Goal: Transaction & Acquisition: Purchase product/service

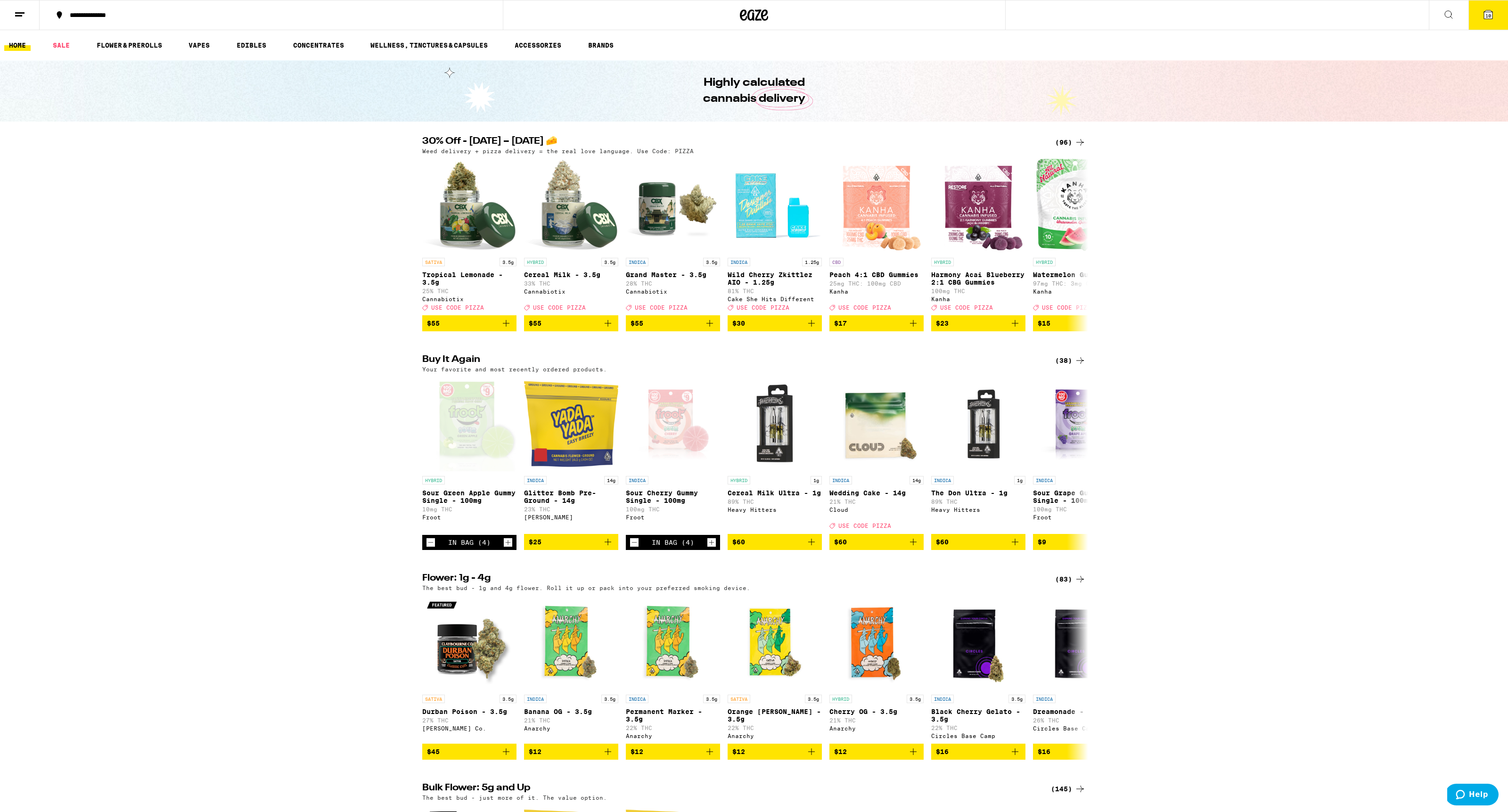
click at [954, 20] on button "10" at bounding box center [1487, 15] width 39 height 29
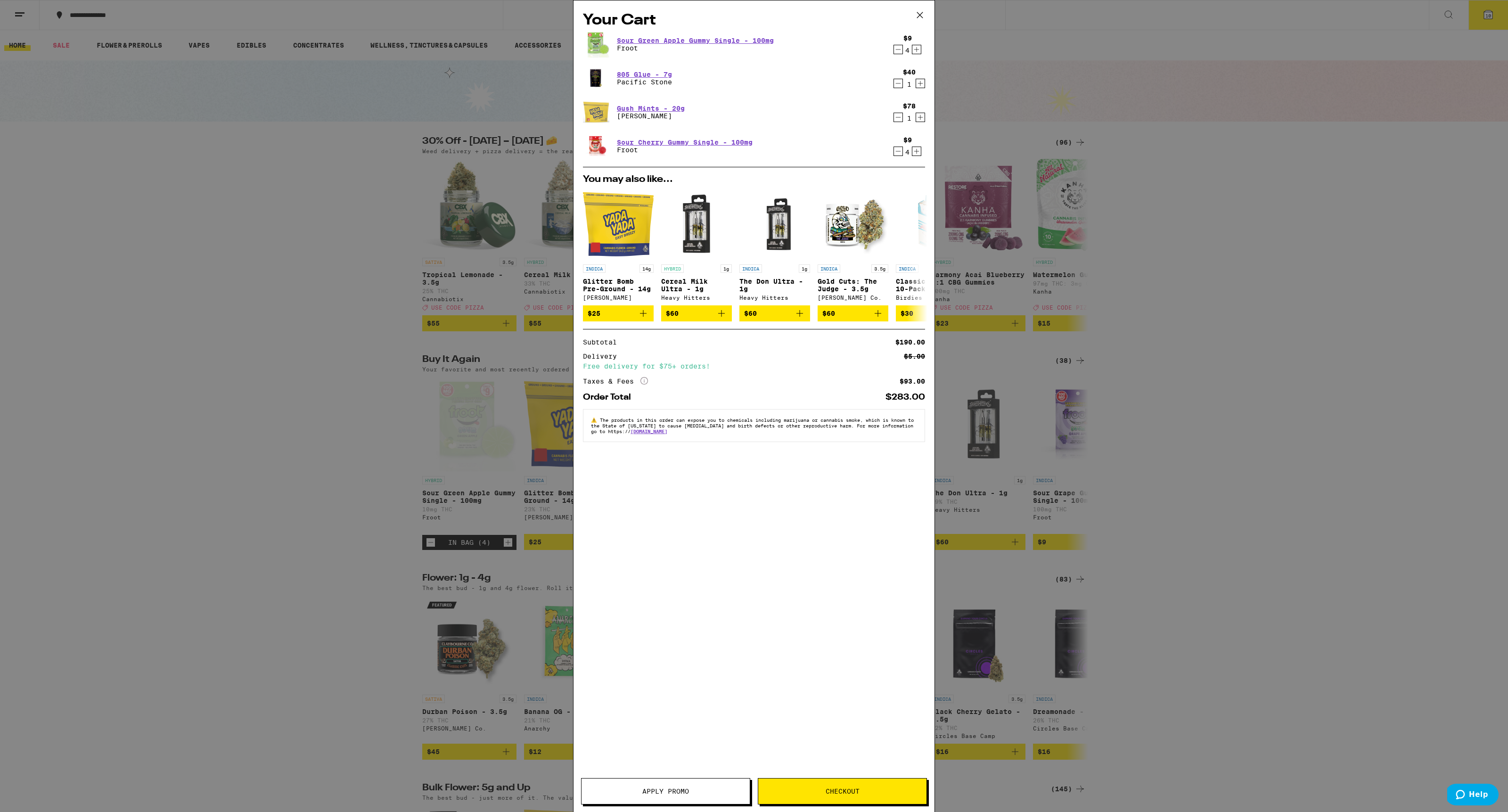
click at [898, 83] on icon "Decrement" at bounding box center [898, 83] width 5 height 0
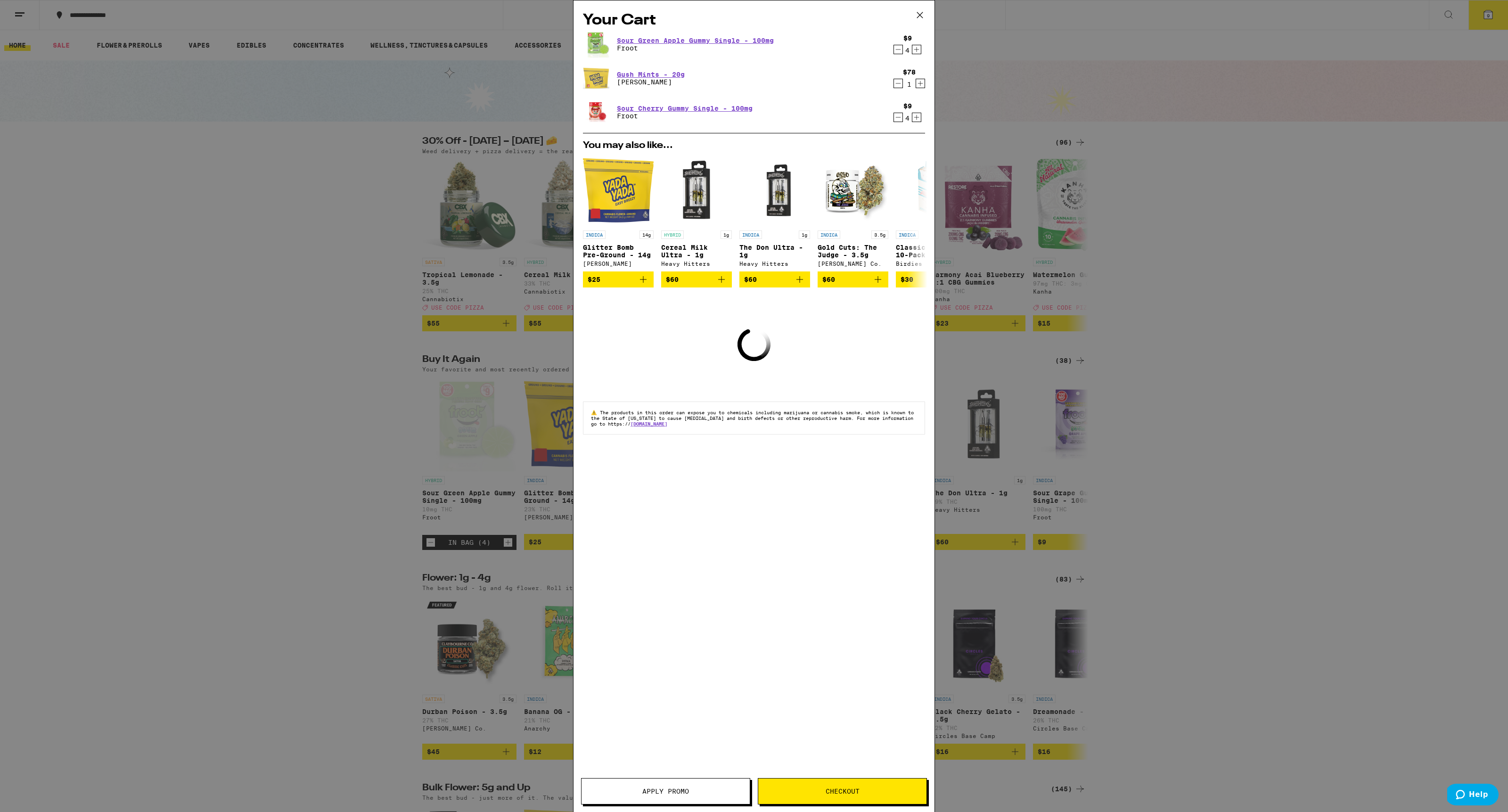
click at [898, 83] on icon "Decrement" at bounding box center [898, 83] width 5 height 0
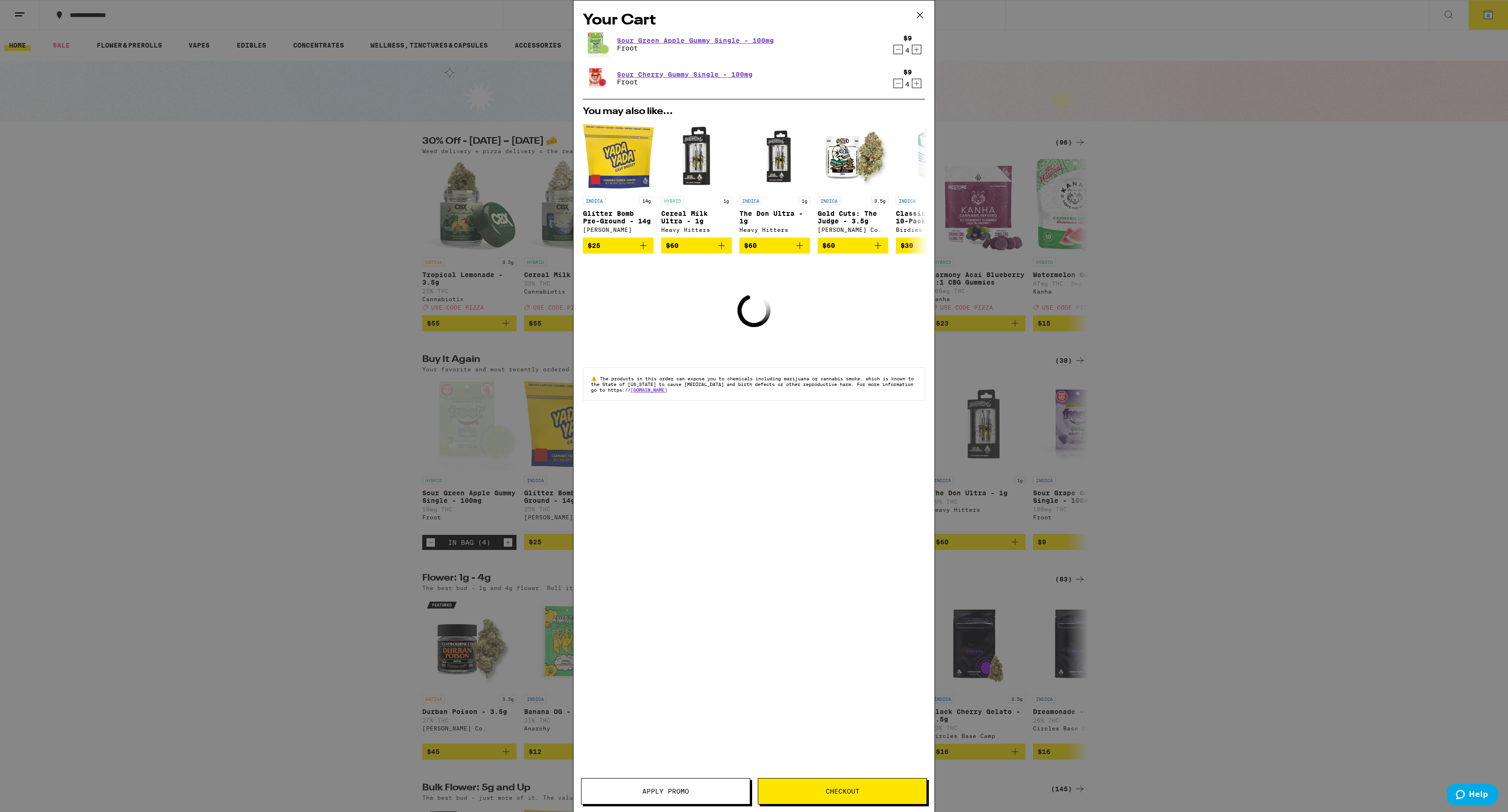
click at [898, 83] on icon "Decrement" at bounding box center [898, 83] width 5 height 0
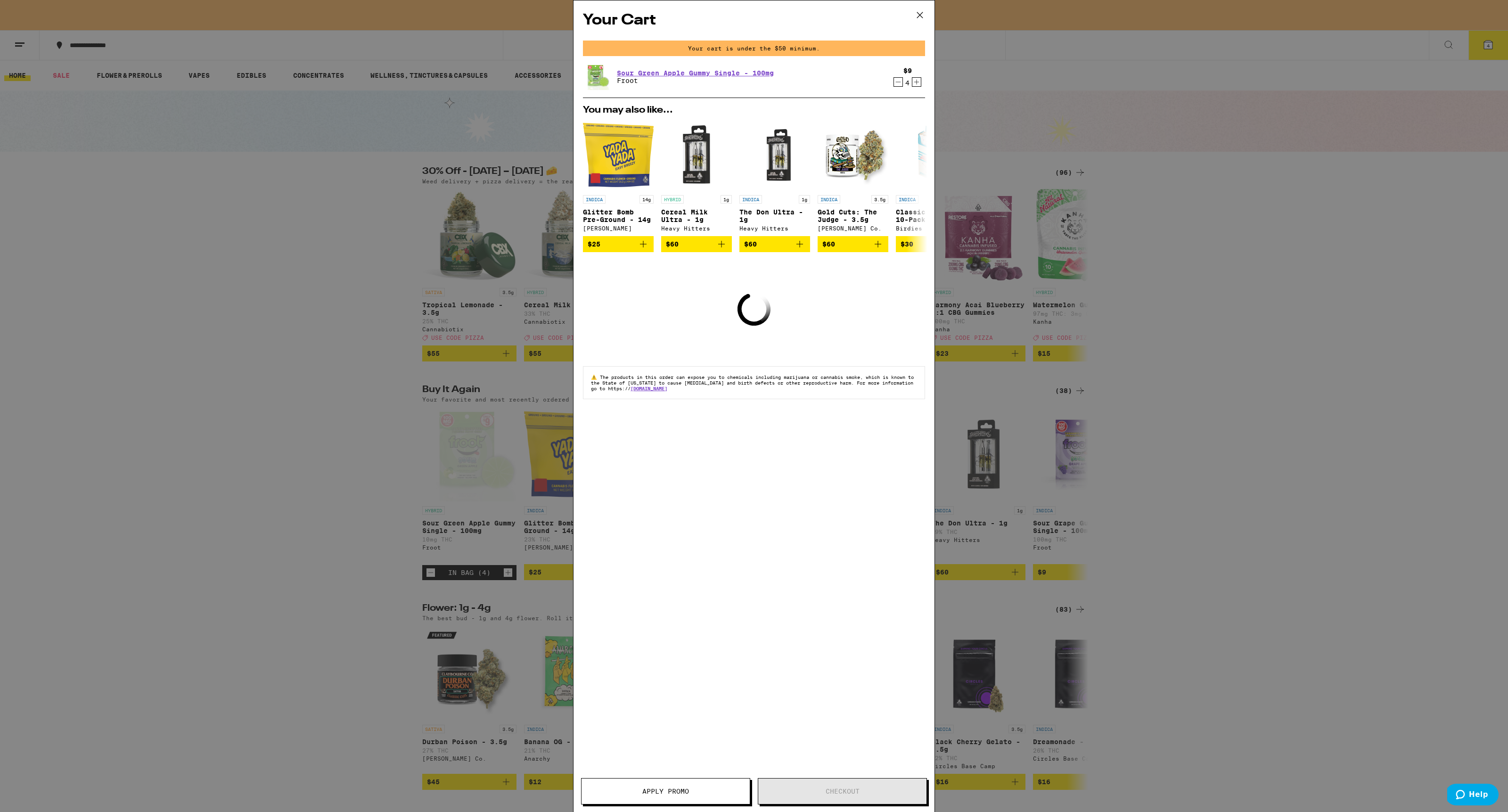
click at [898, 84] on icon "Decrement" at bounding box center [898, 82] width 9 height 12
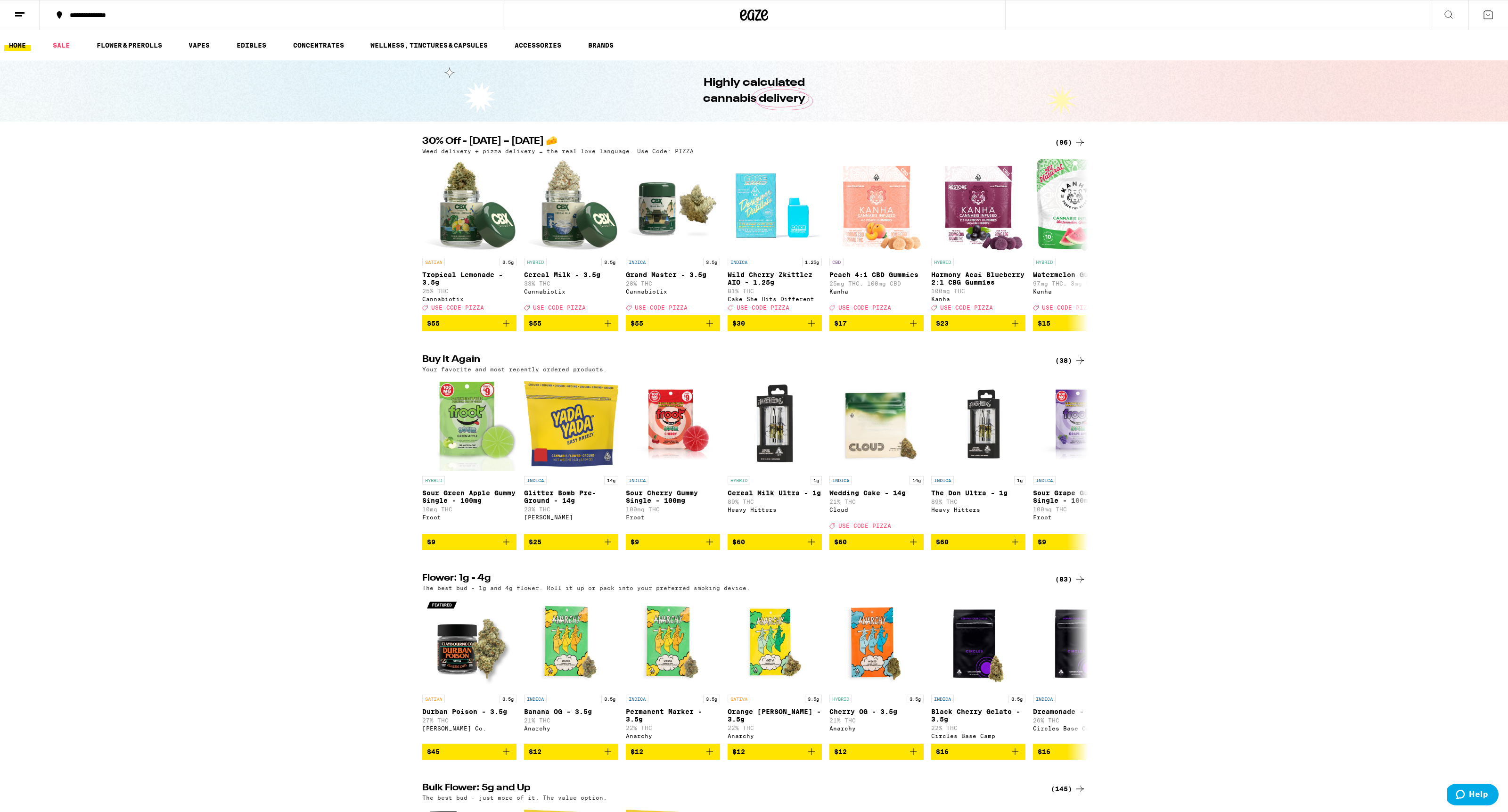
click at [954, 197] on div "30% Off - [DATE] – [DATE] 🧀 (96) Weed delivery + pizza delivery = the real love…" at bounding box center [754, 233] width 1508 height 195
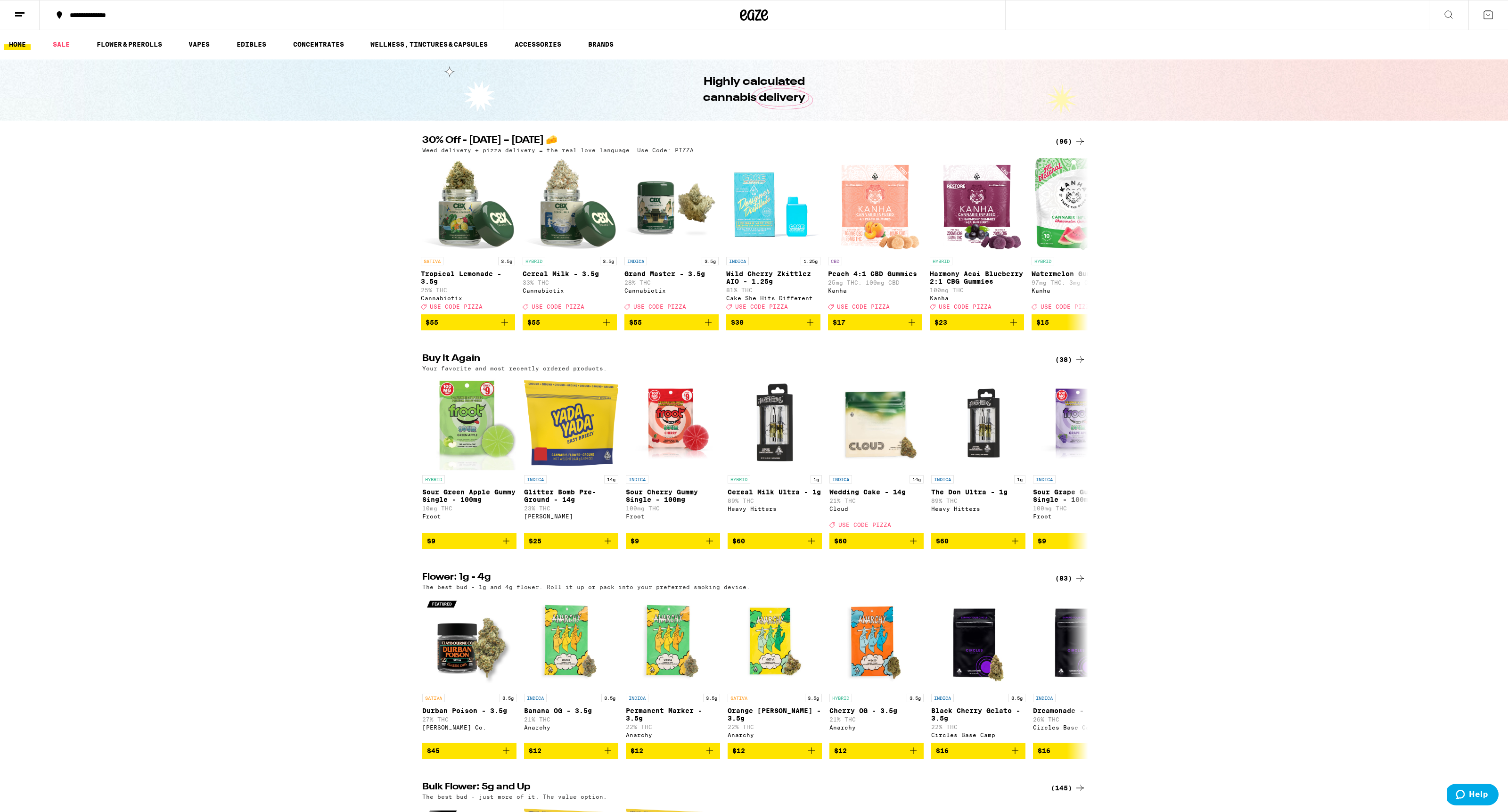
click at [954, 12] on icon at bounding box center [1448, 15] width 12 height 12
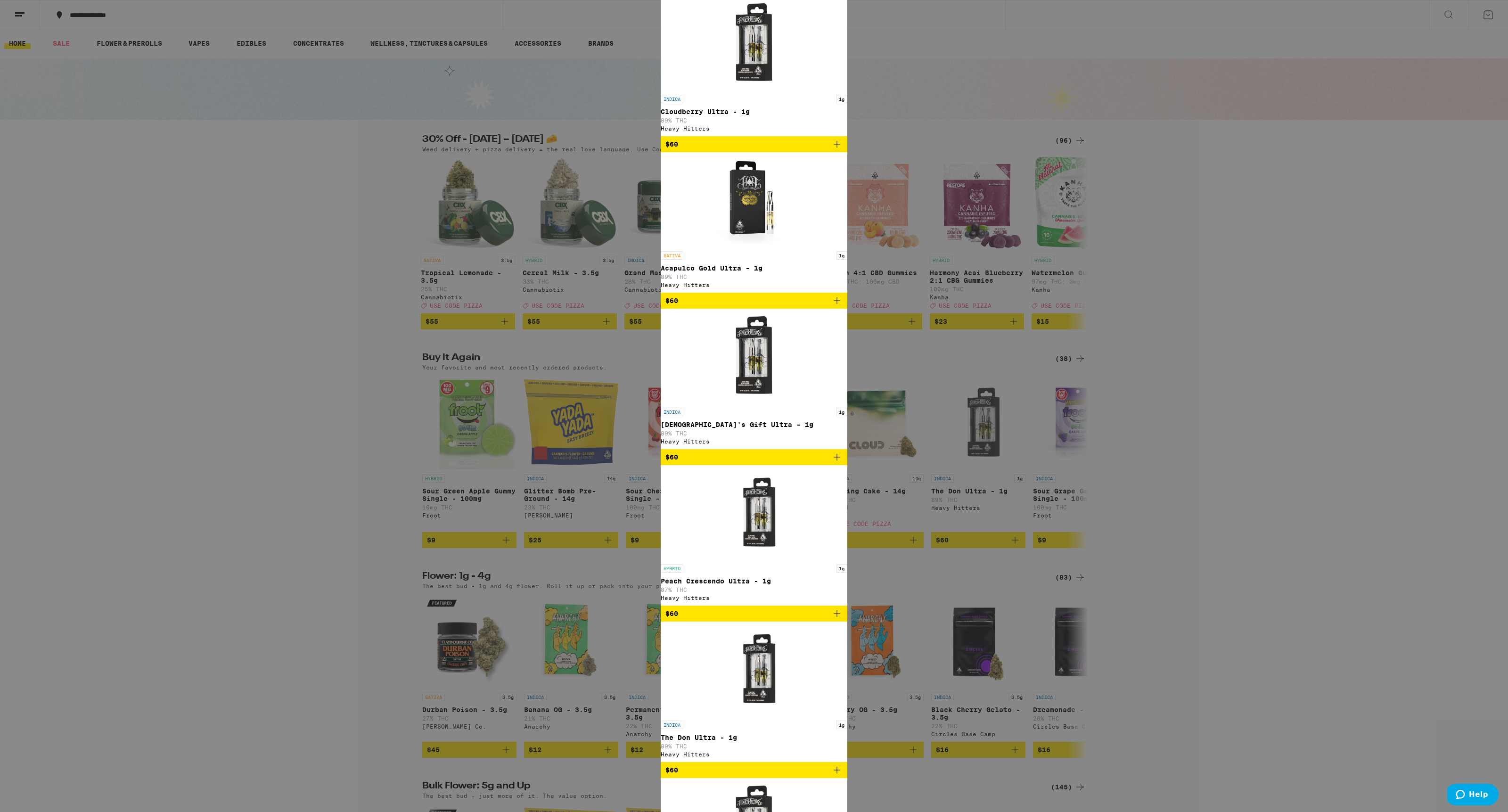
type input "heavy hitters b"
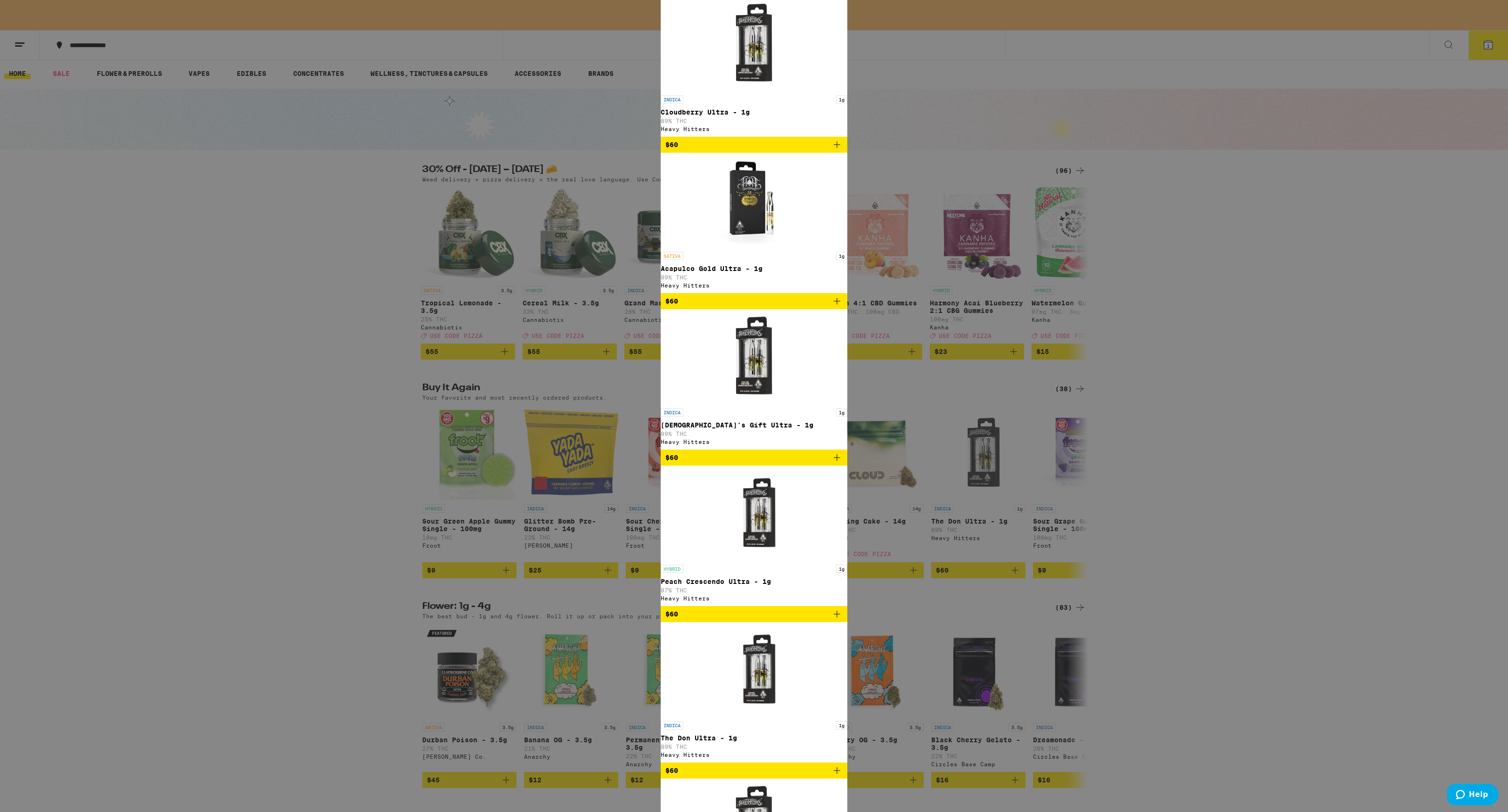
click at [954, 214] on div "Search for Products heavy hitters b Clear 13 results for "heavy hitters b" Bran…" at bounding box center [754, 406] width 1508 height 812
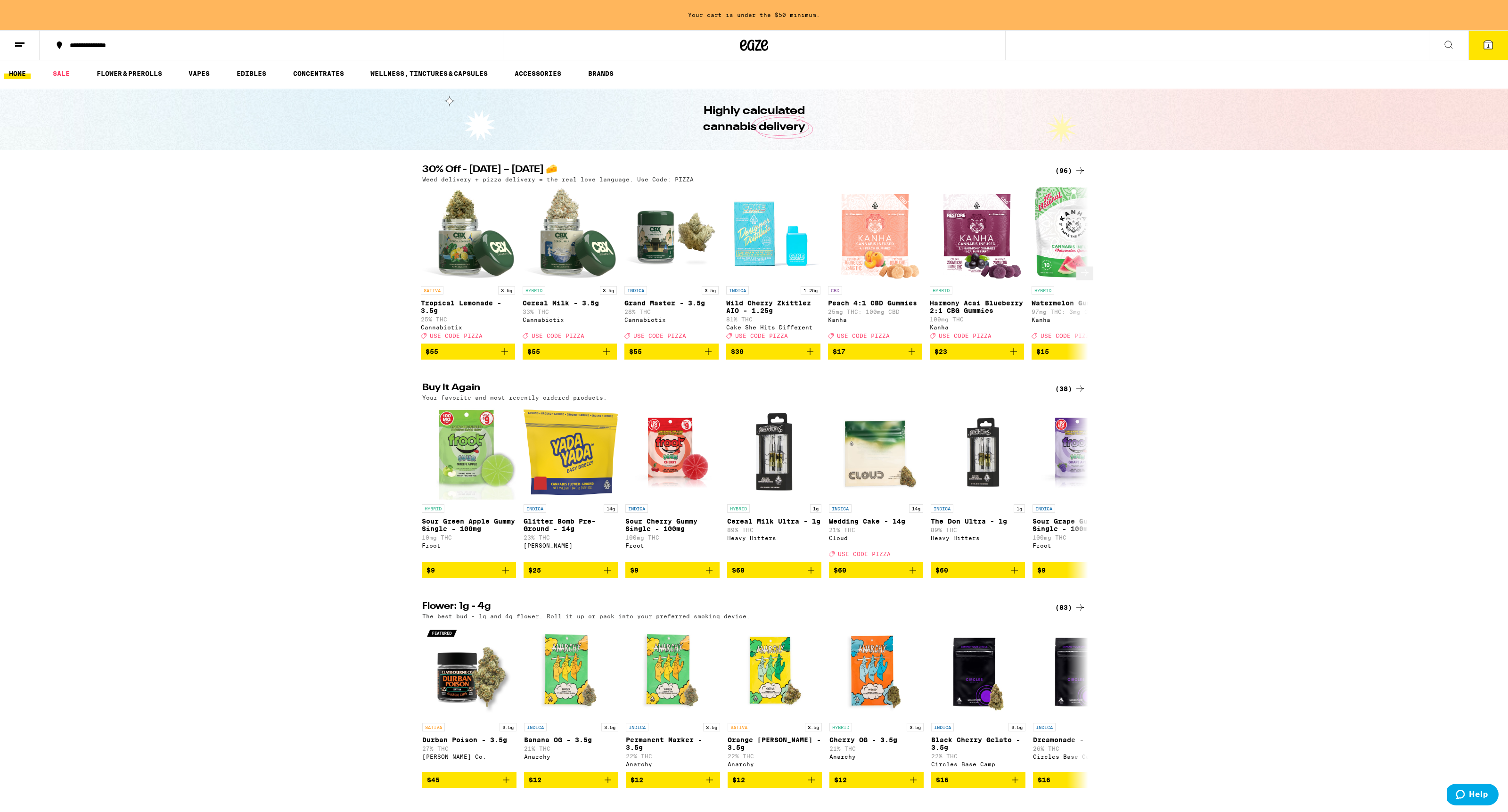
scroll to position [0, 0]
click at [954, 41] on icon at bounding box center [1448, 45] width 12 height 12
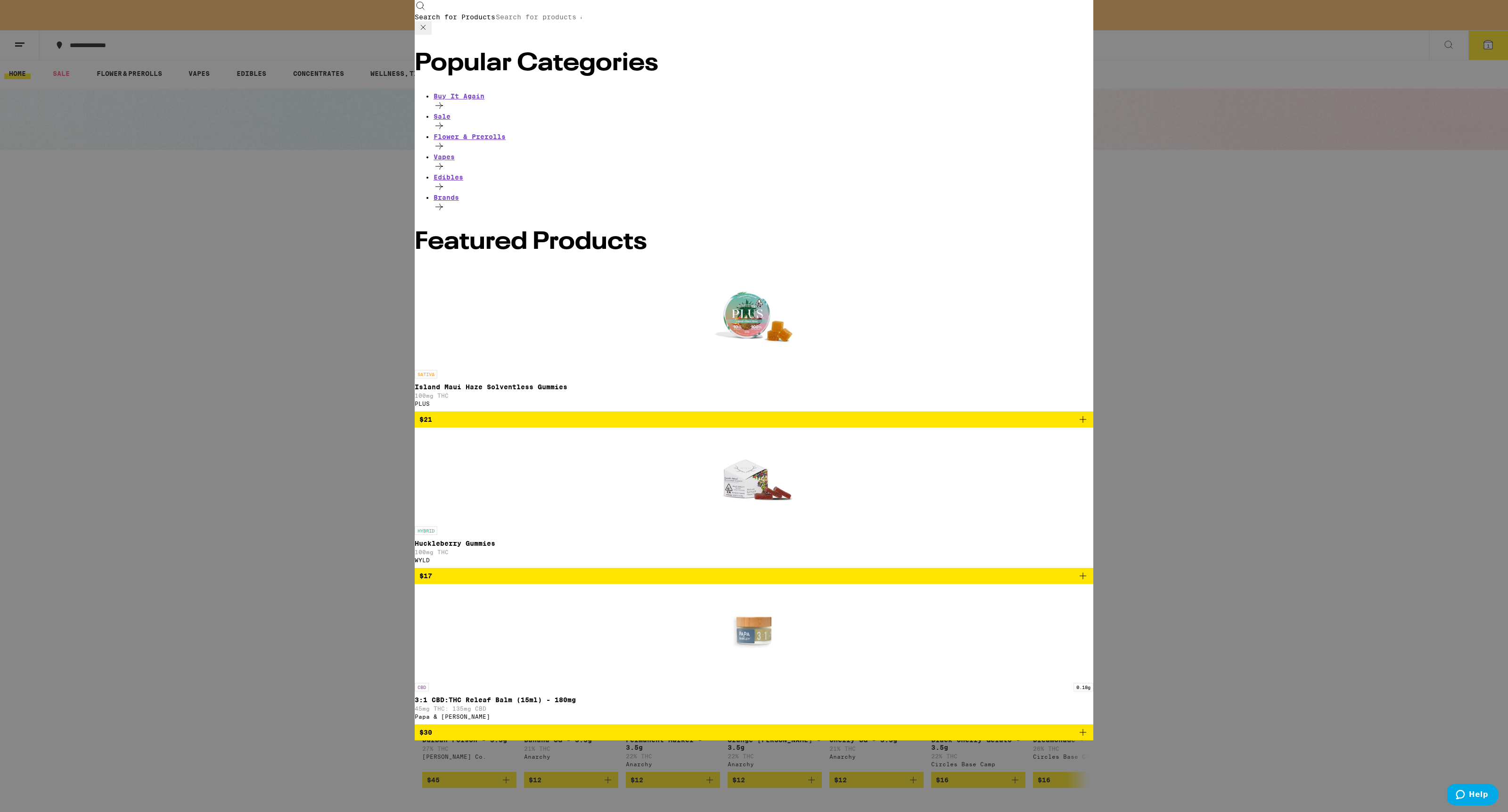
scroll to position [0, 0]
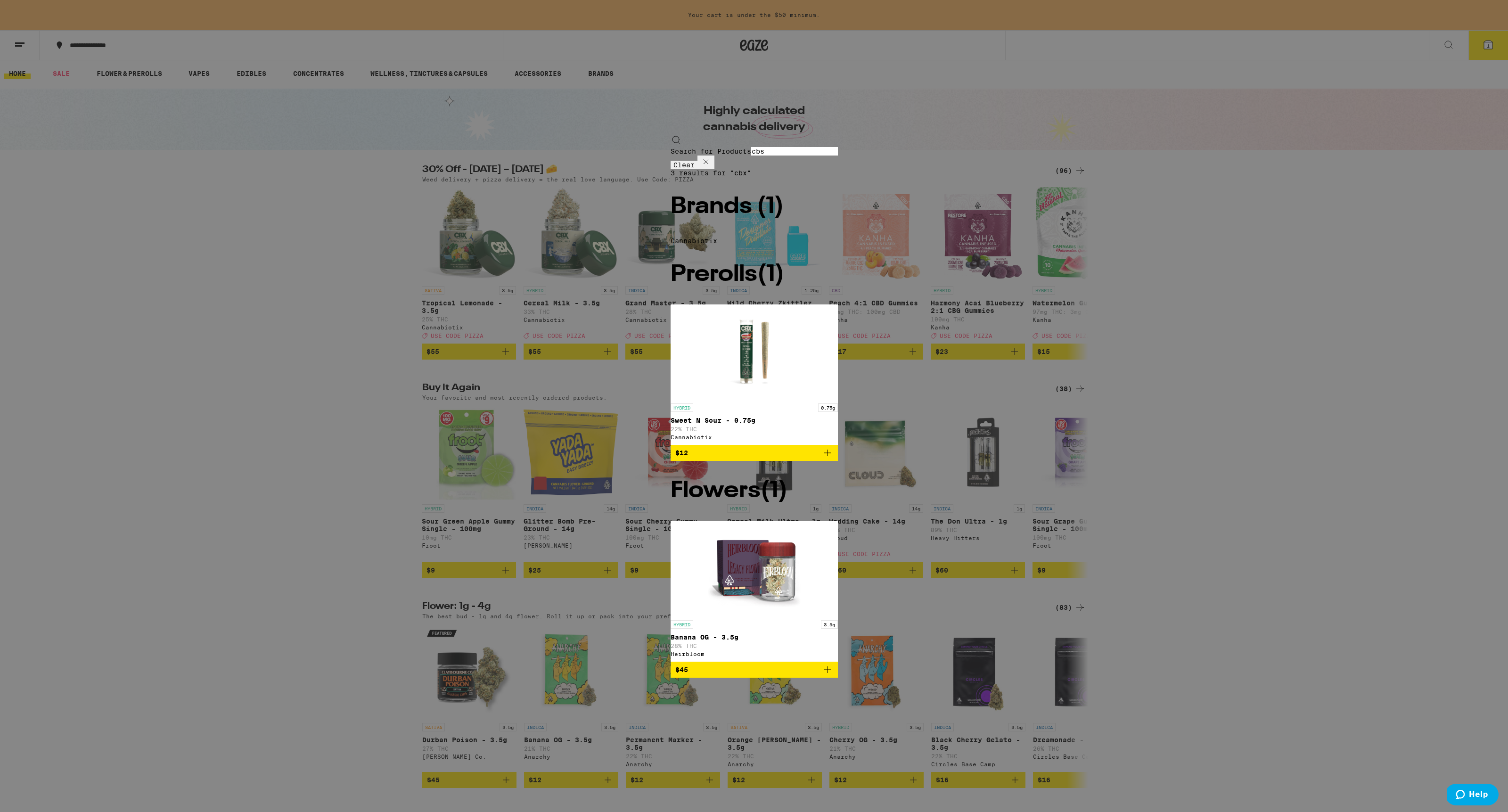
drag, startPoint x: 1448, startPoint y: 41, endPoint x: 980, endPoint y: 18, distance: 468.6
click at [838, 147] on input "cbs" at bounding box center [794, 151] width 86 height 9
type input "cbx"
click at [670, 169] on div "3 results for "cbx" Brands ( 1 ) Cannabiotix Prerolls ( 1 ) HYBRID 0.75g Sweet …" at bounding box center [754, 423] width 168 height 508
click at [670, 237] on div at bounding box center [754, 237] width 168 height 0
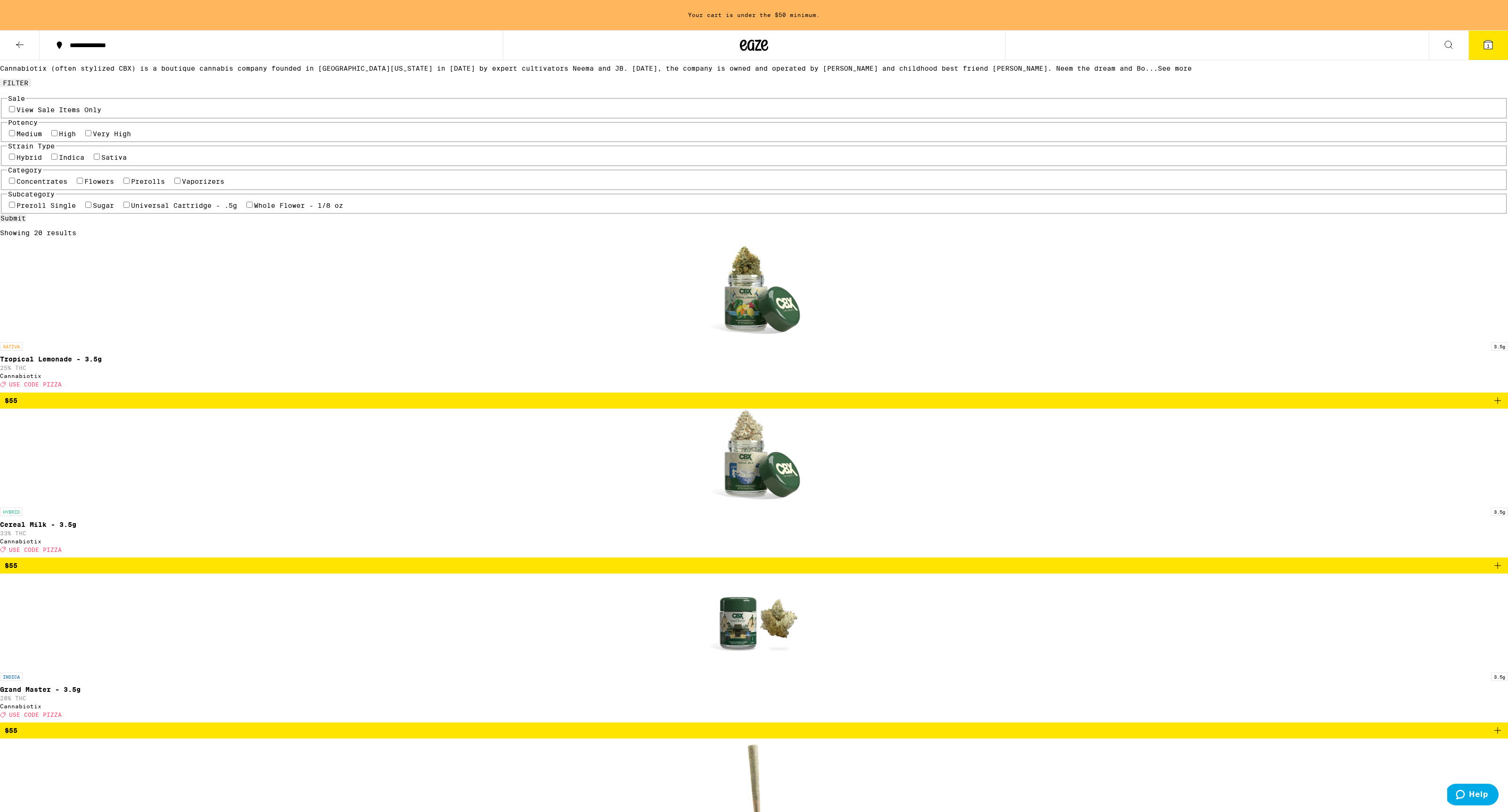
scroll to position [429, 0]
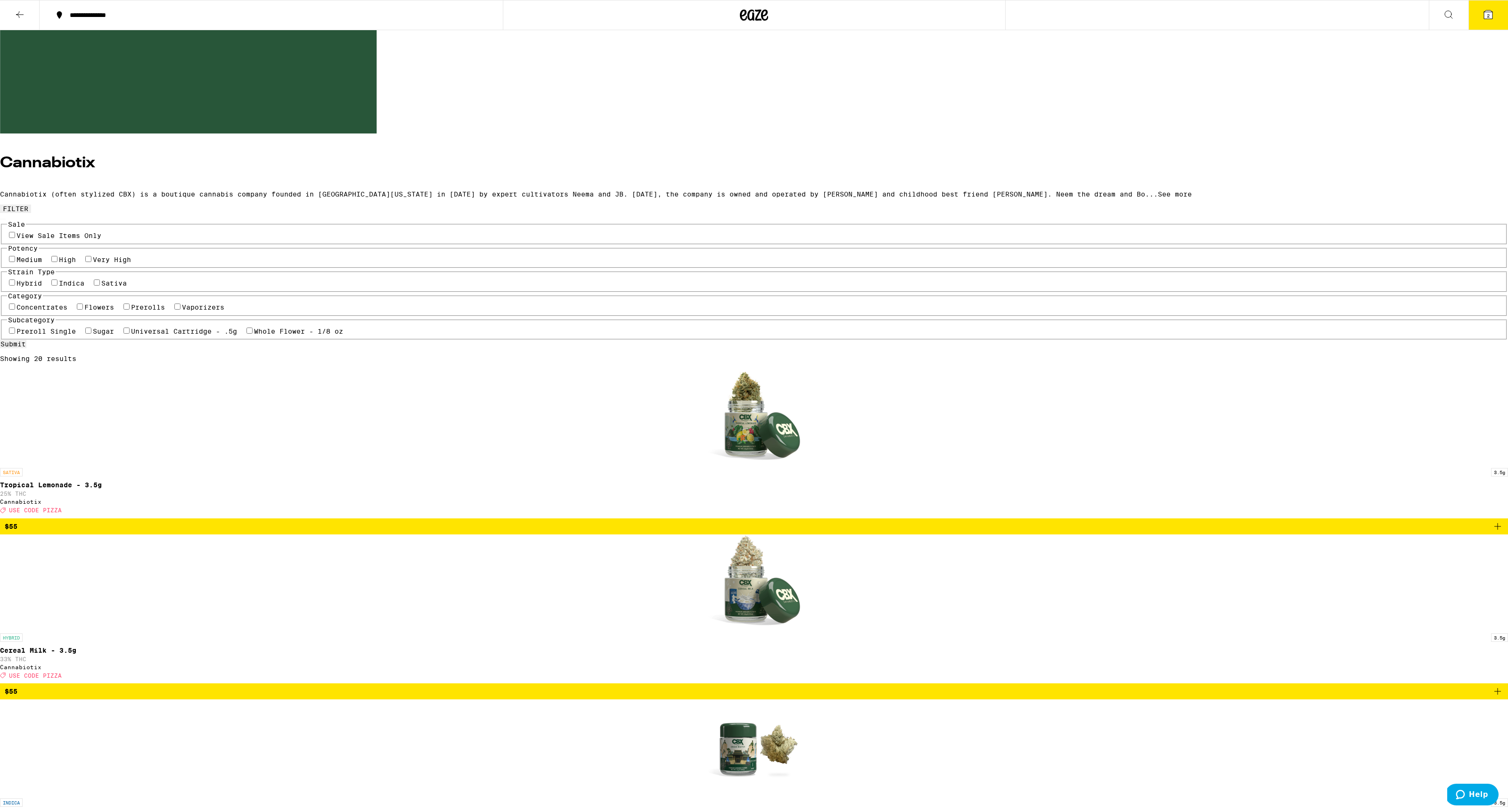
scroll to position [271, 0]
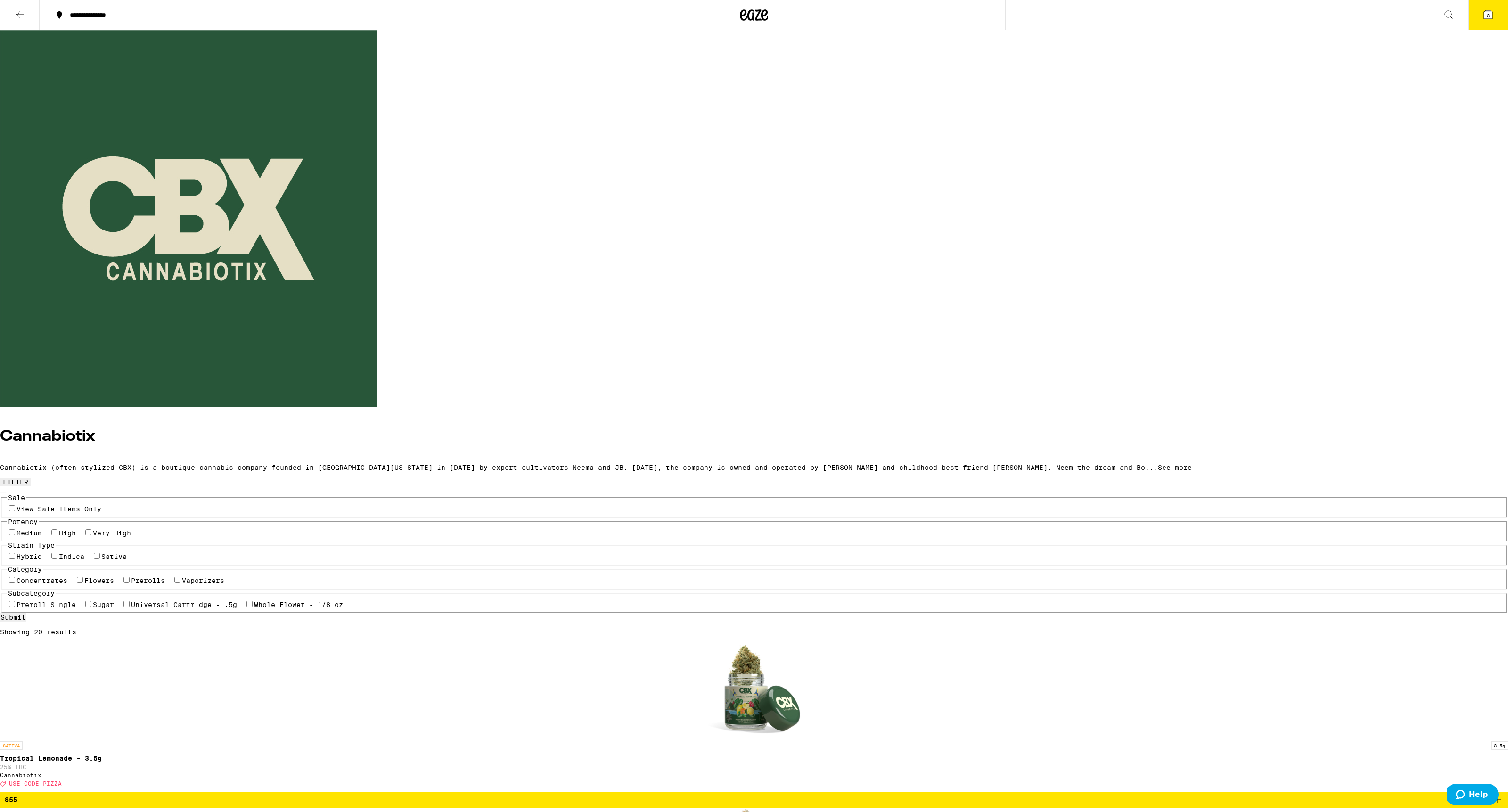
scroll to position [0, 0]
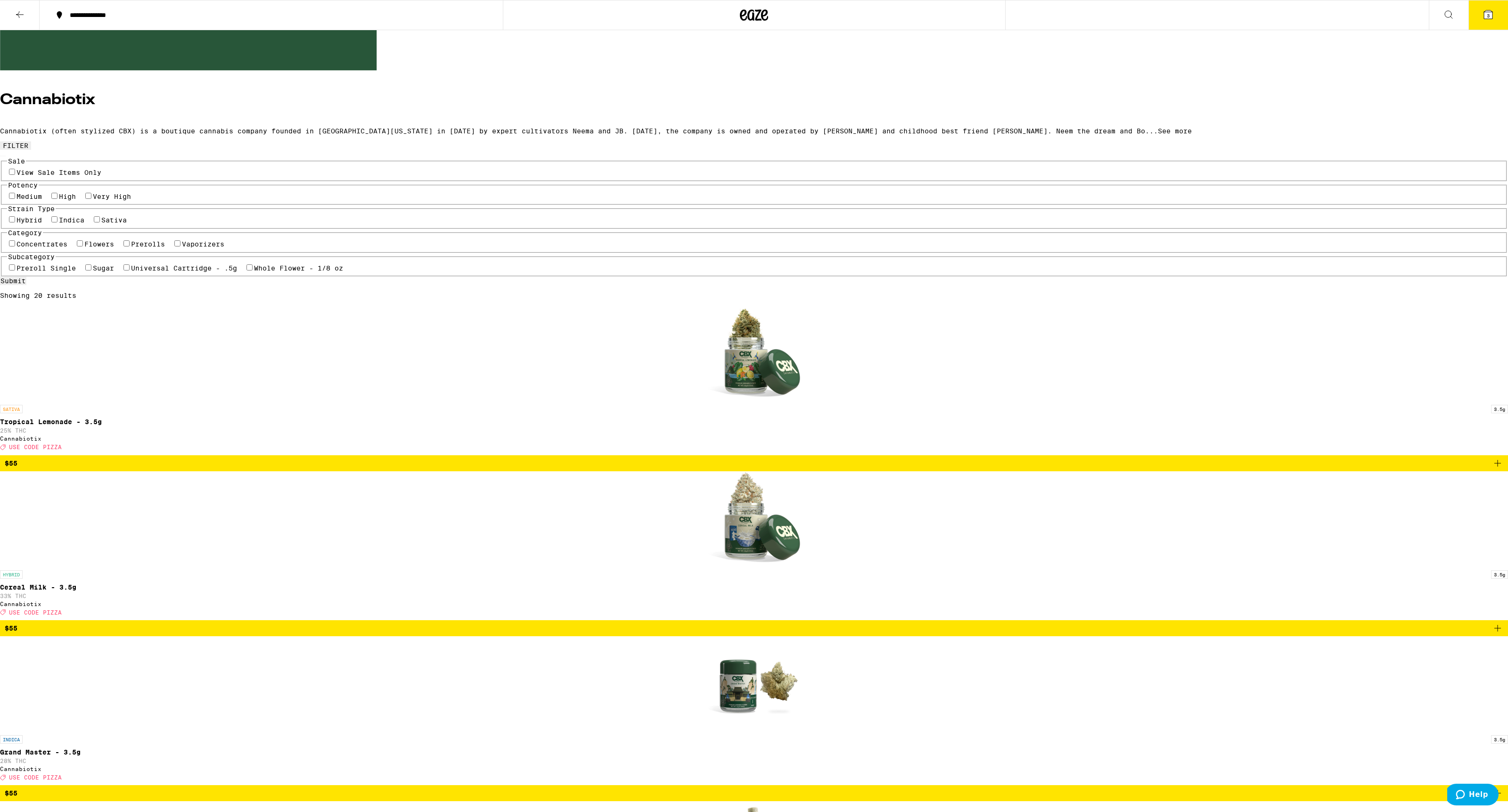
scroll to position [558, 0]
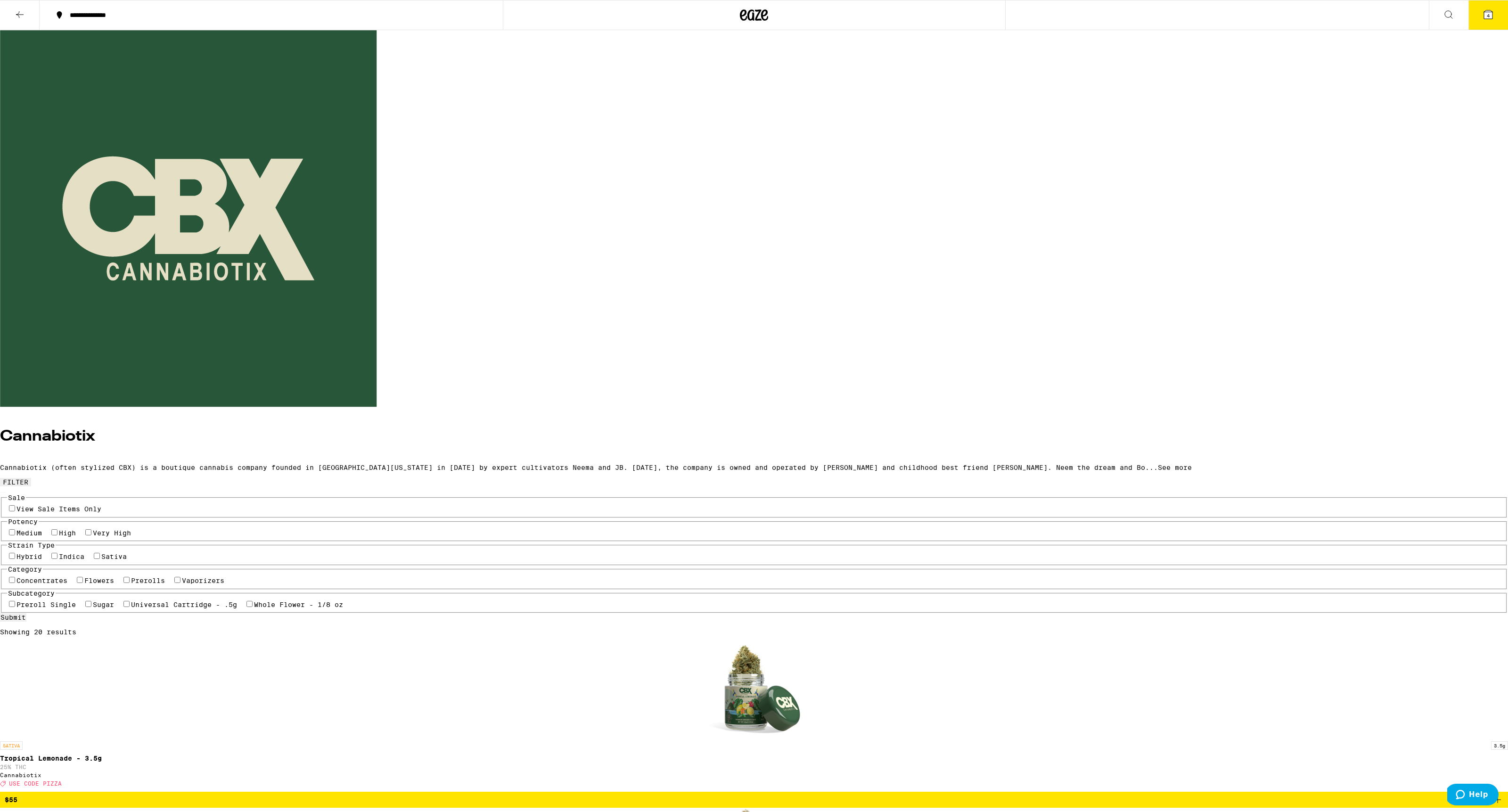
scroll to position [0, 0]
click at [954, 11] on icon at bounding box center [1448, 15] width 12 height 12
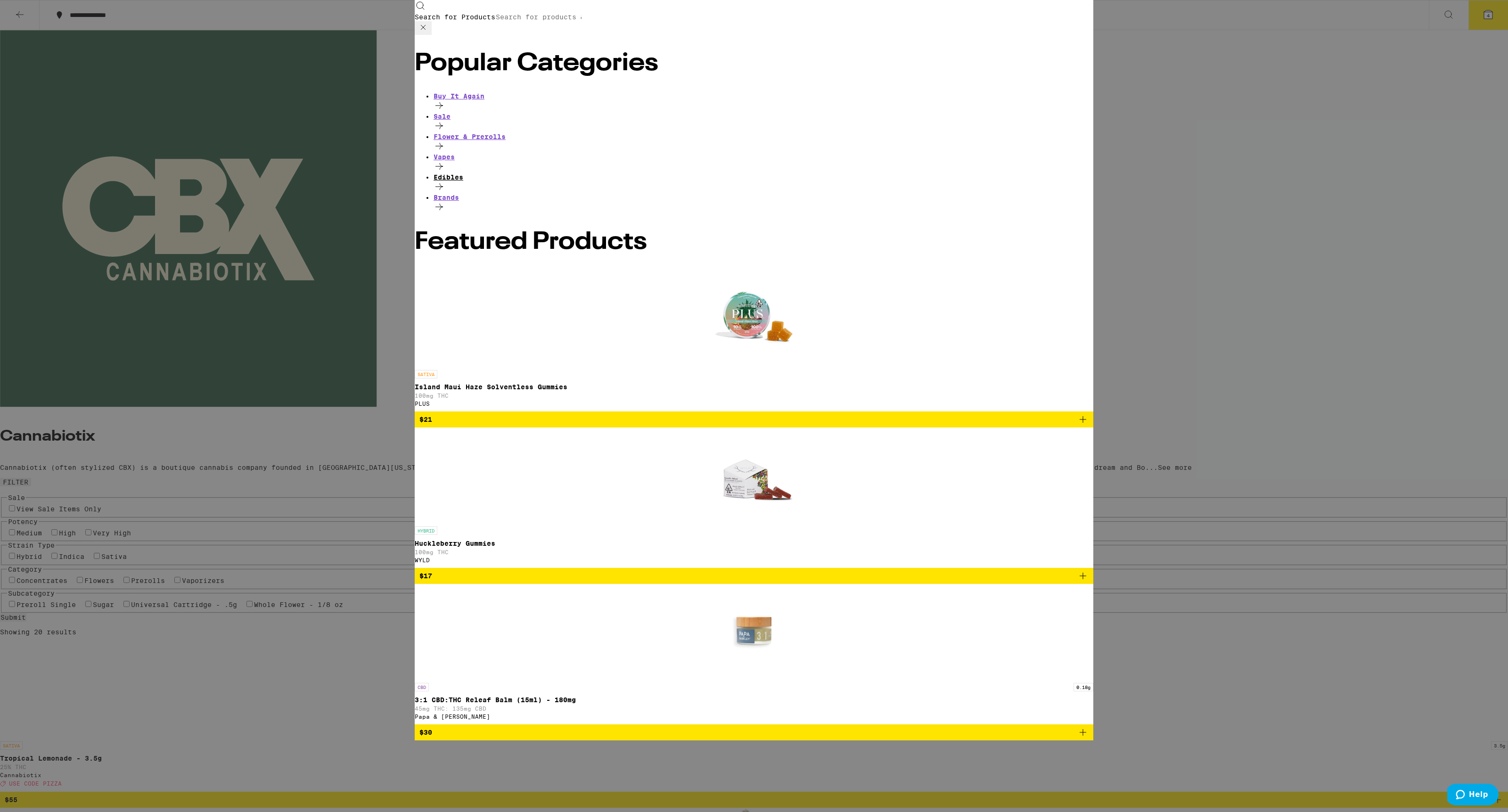
click at [461, 173] on div "Edibles" at bounding box center [762, 183] width 659 height 21
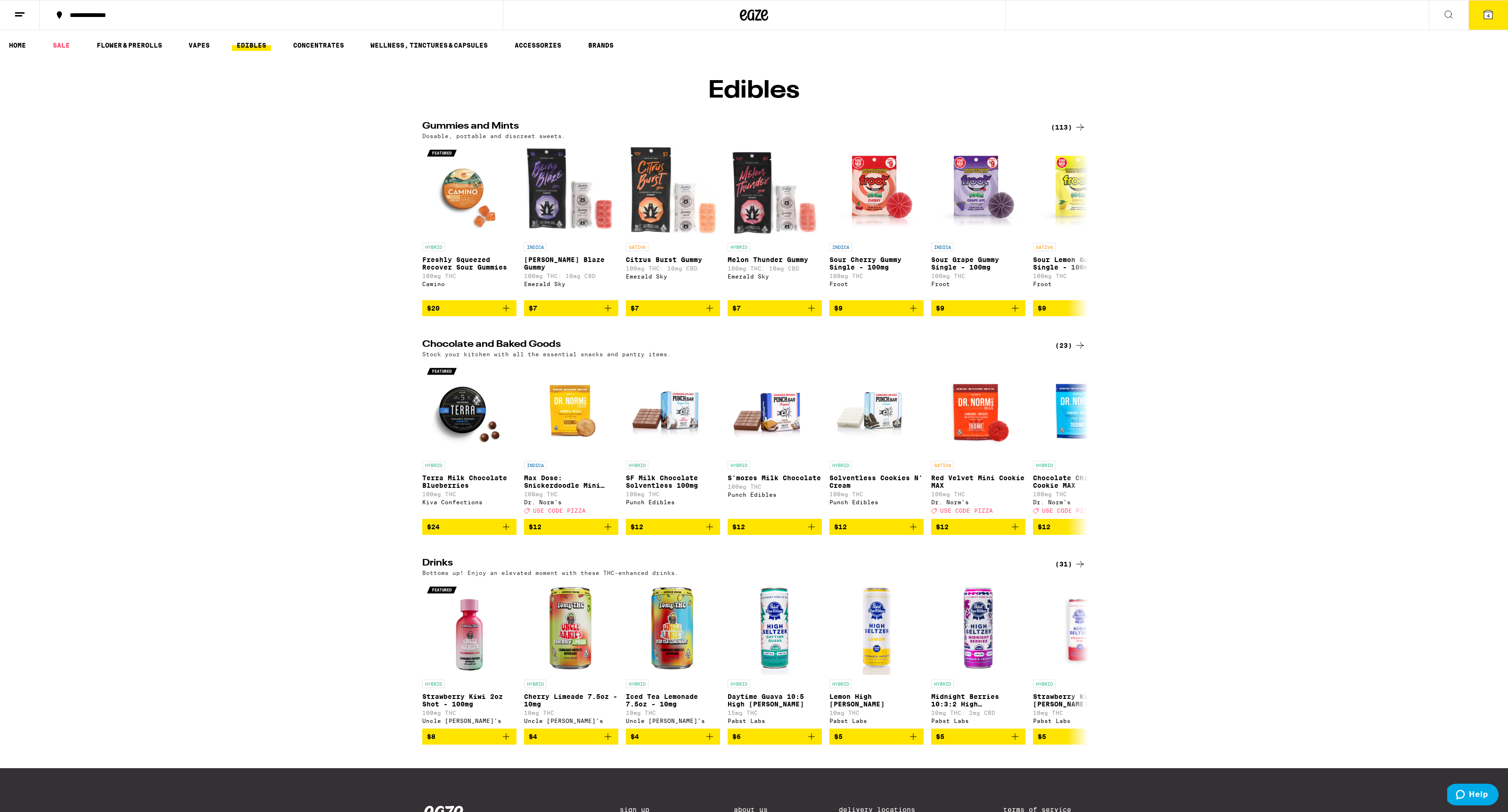
click at [954, 133] on div "(113)" at bounding box center [1068, 127] width 35 height 12
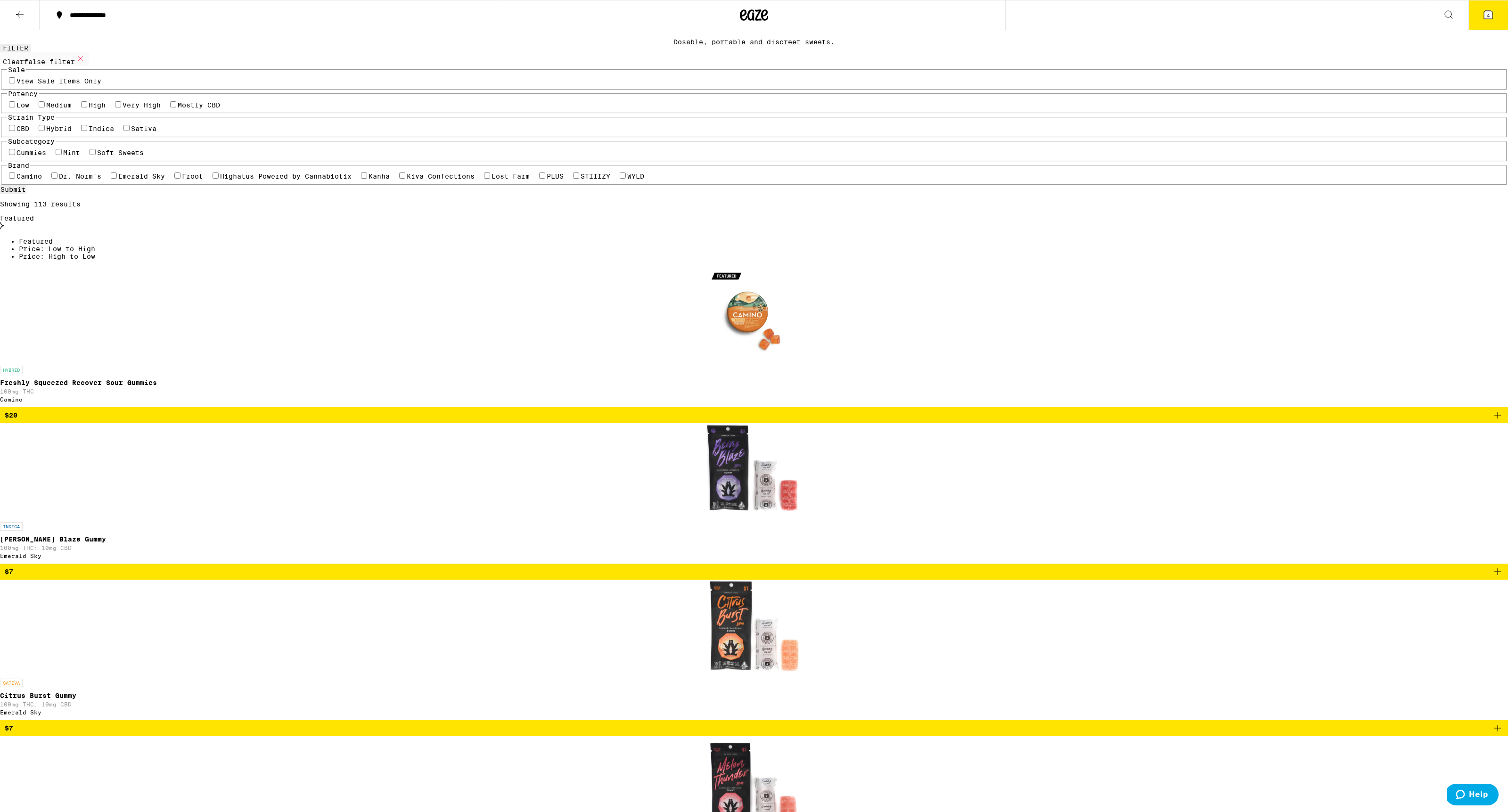
scroll to position [48, 0]
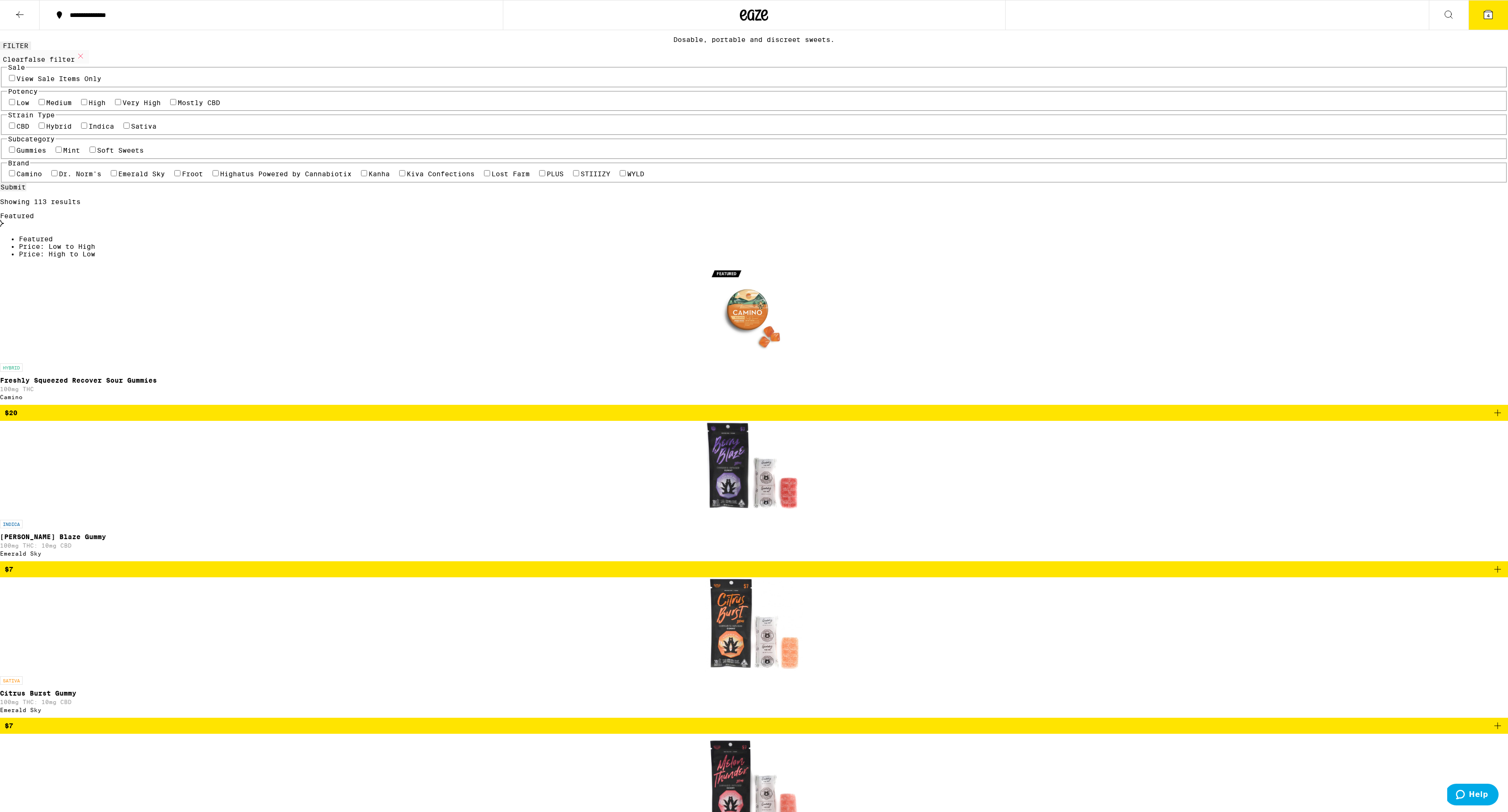
click at [954, 563] on icon "Add to bag" at bounding box center [1497, 569] width 12 height 12
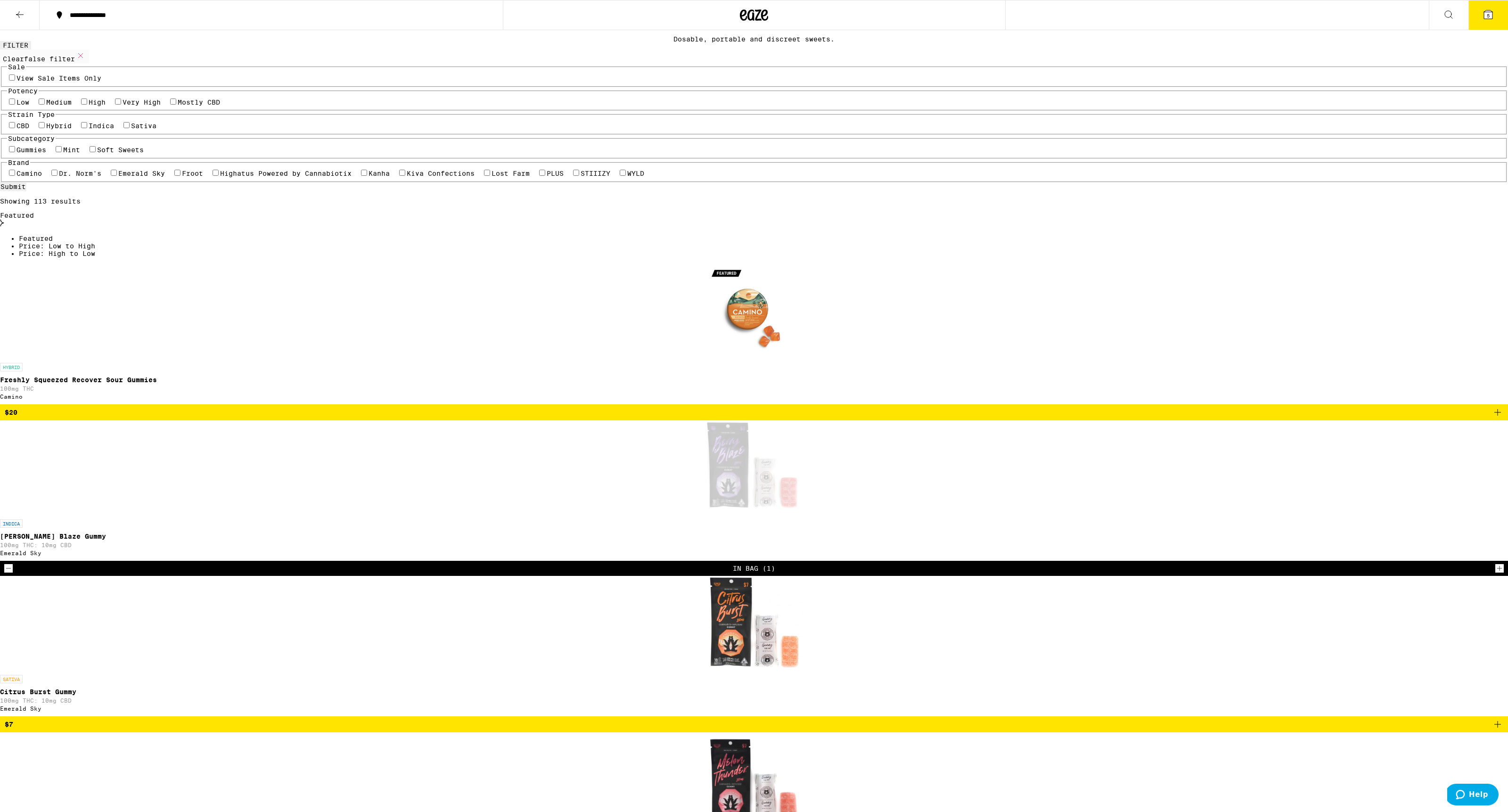
click at [954, 562] on icon "Increment" at bounding box center [1499, 568] width 9 height 12
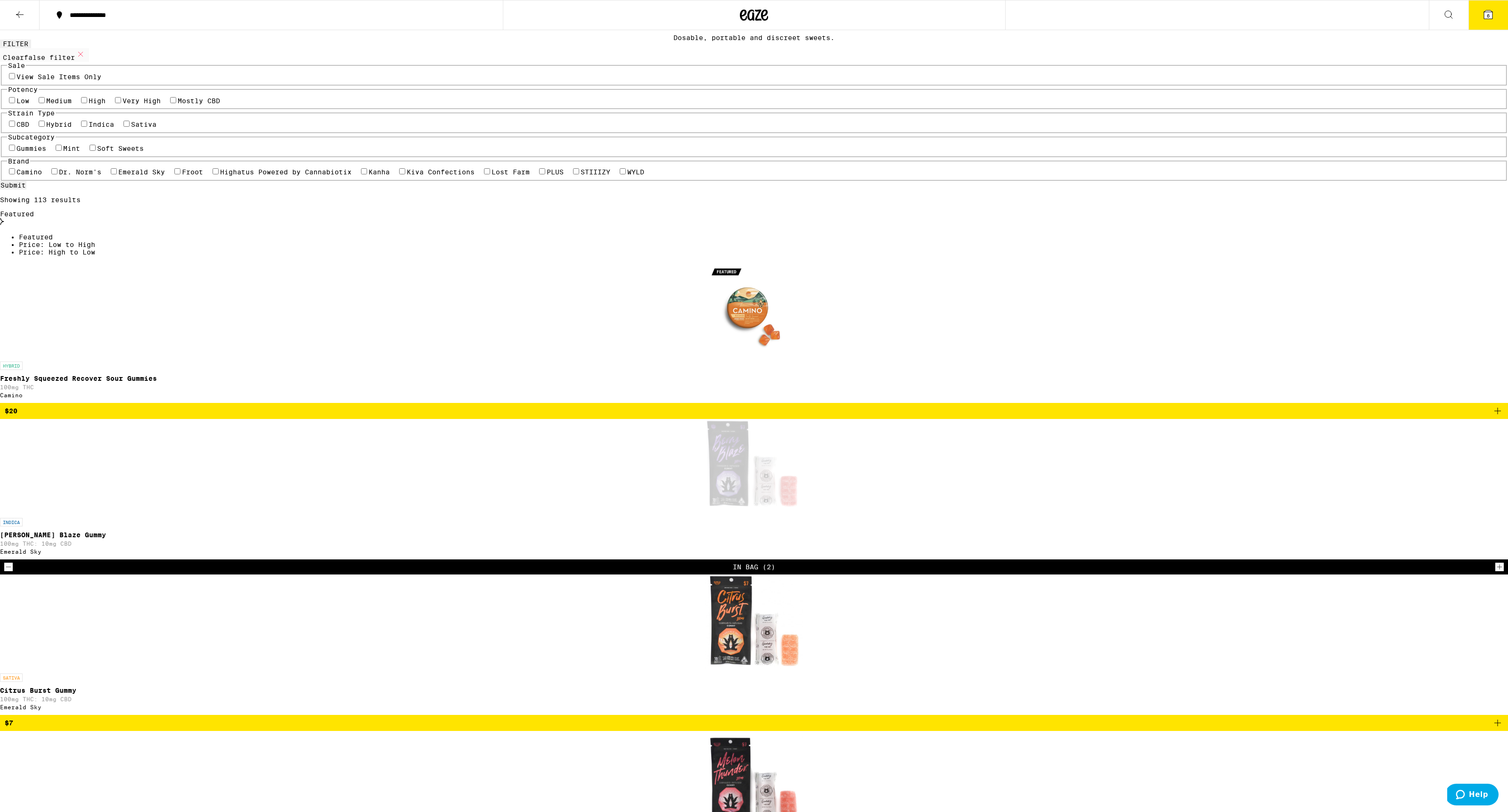
scroll to position [52, 0]
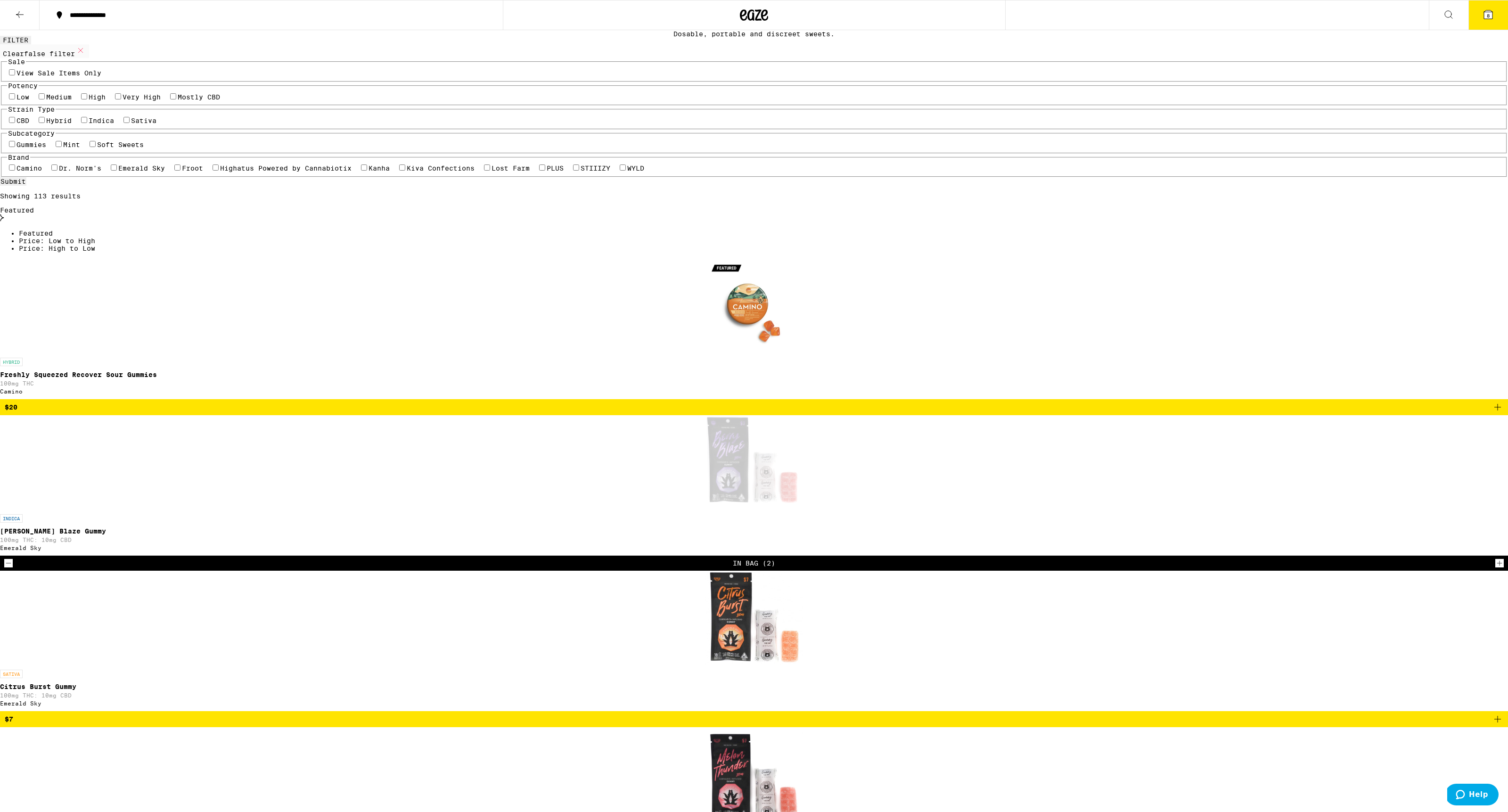
scroll to position [57, 0]
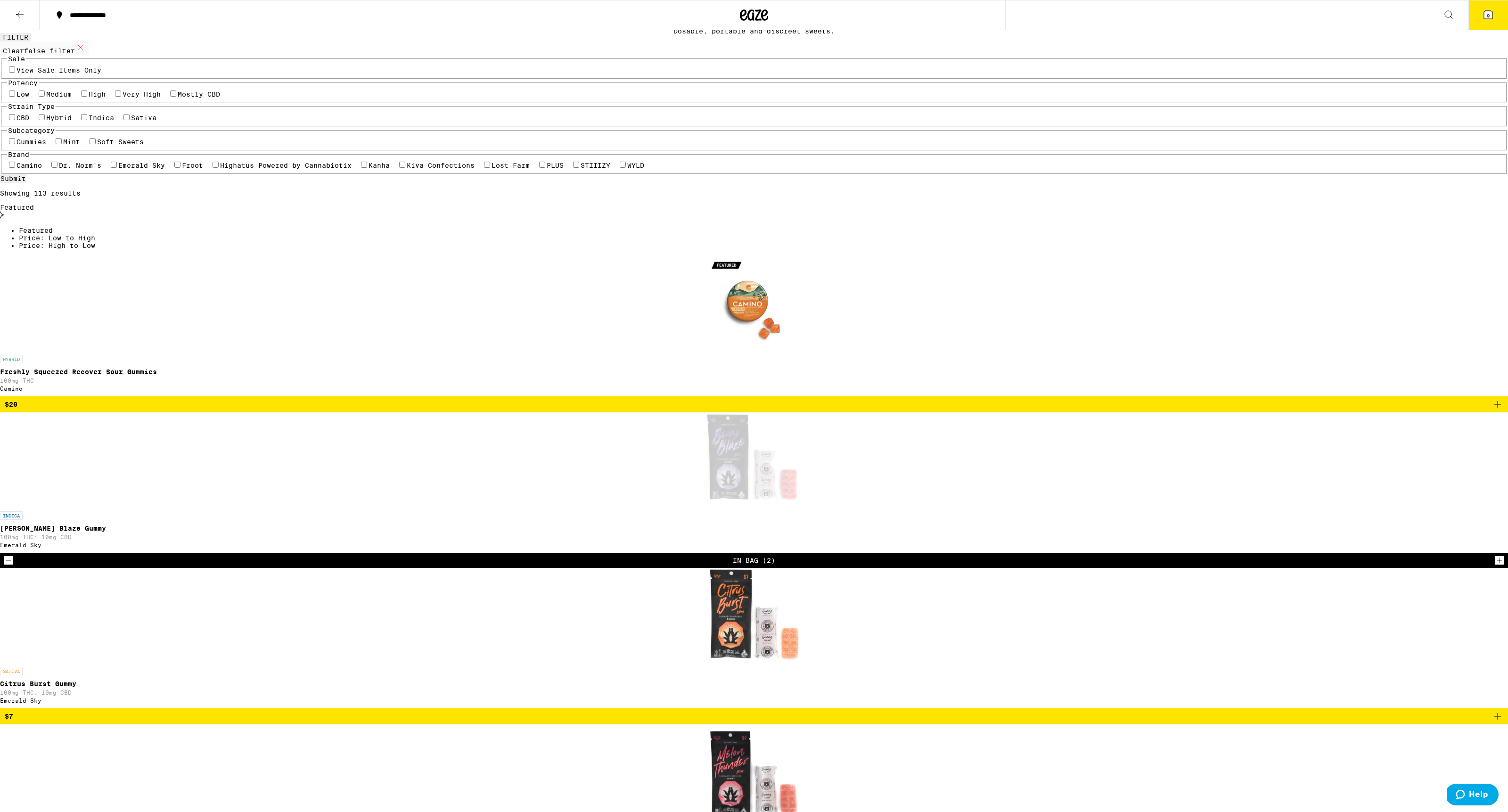
click at [954, 554] on icon "Increment" at bounding box center [1499, 560] width 9 height 12
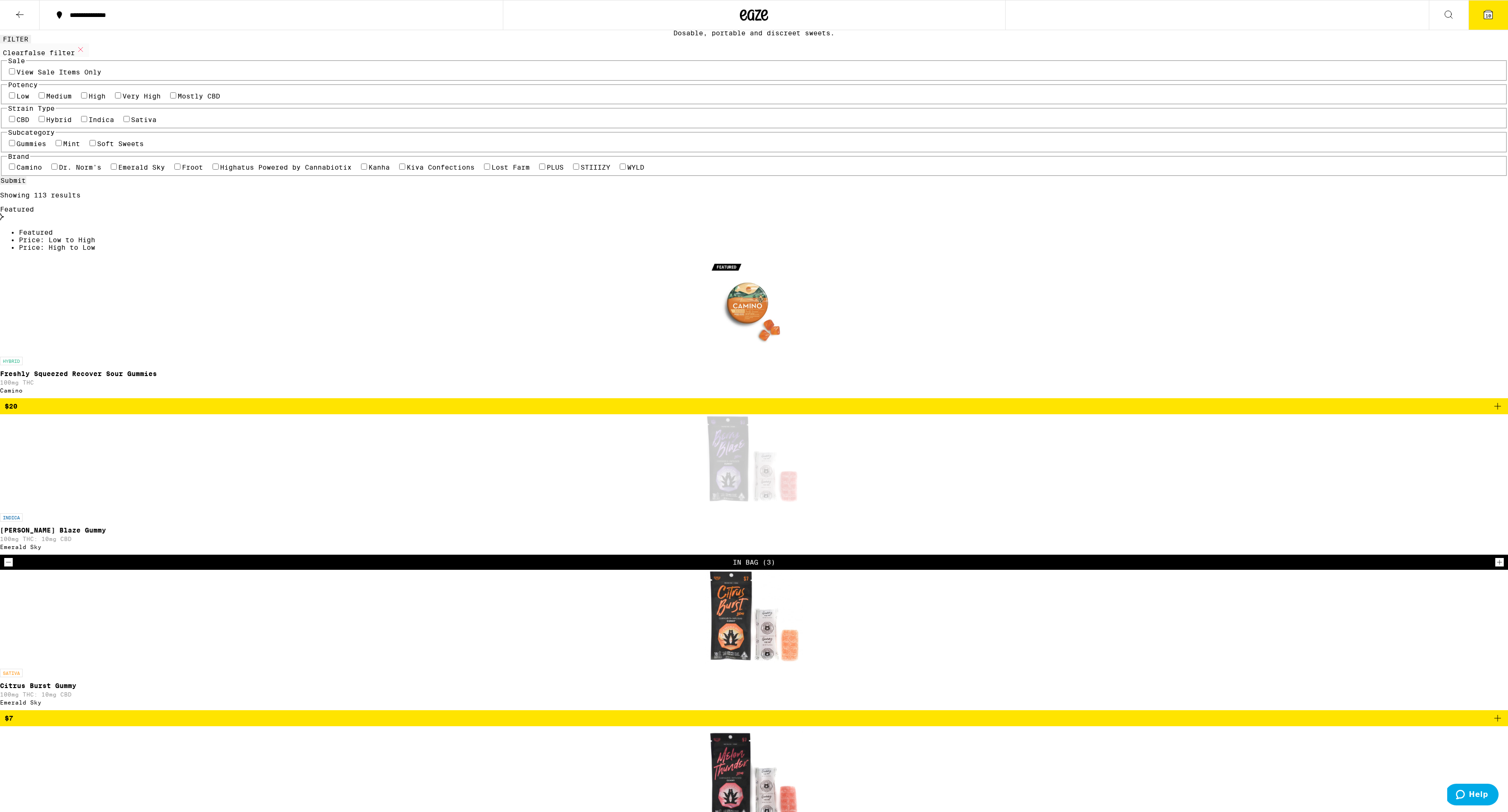
scroll to position [57, 0]
click at [954, 18] on icon at bounding box center [1487, 15] width 9 height 9
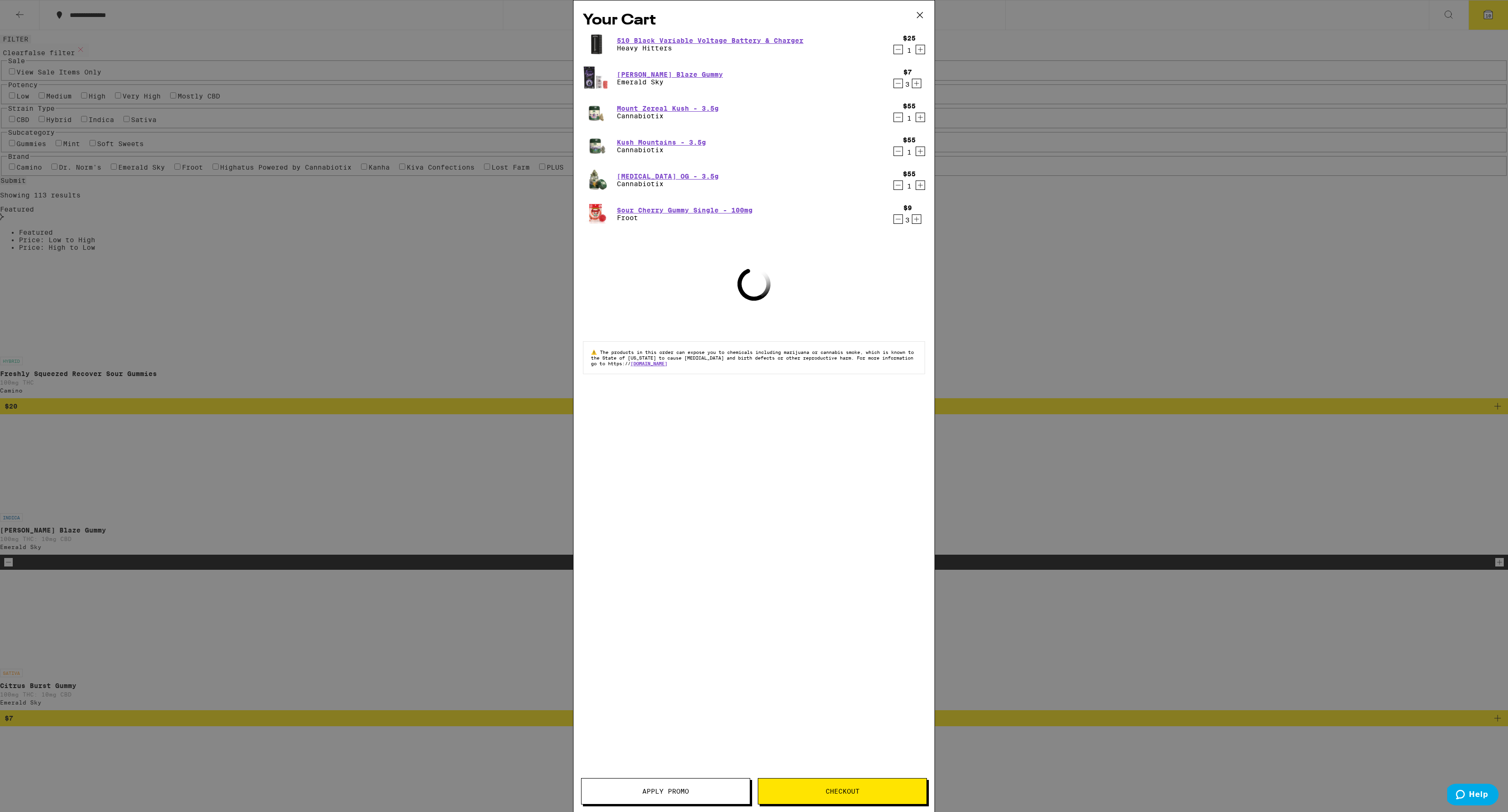
click at [863, 632] on button "Checkout" at bounding box center [842, 790] width 170 height 26
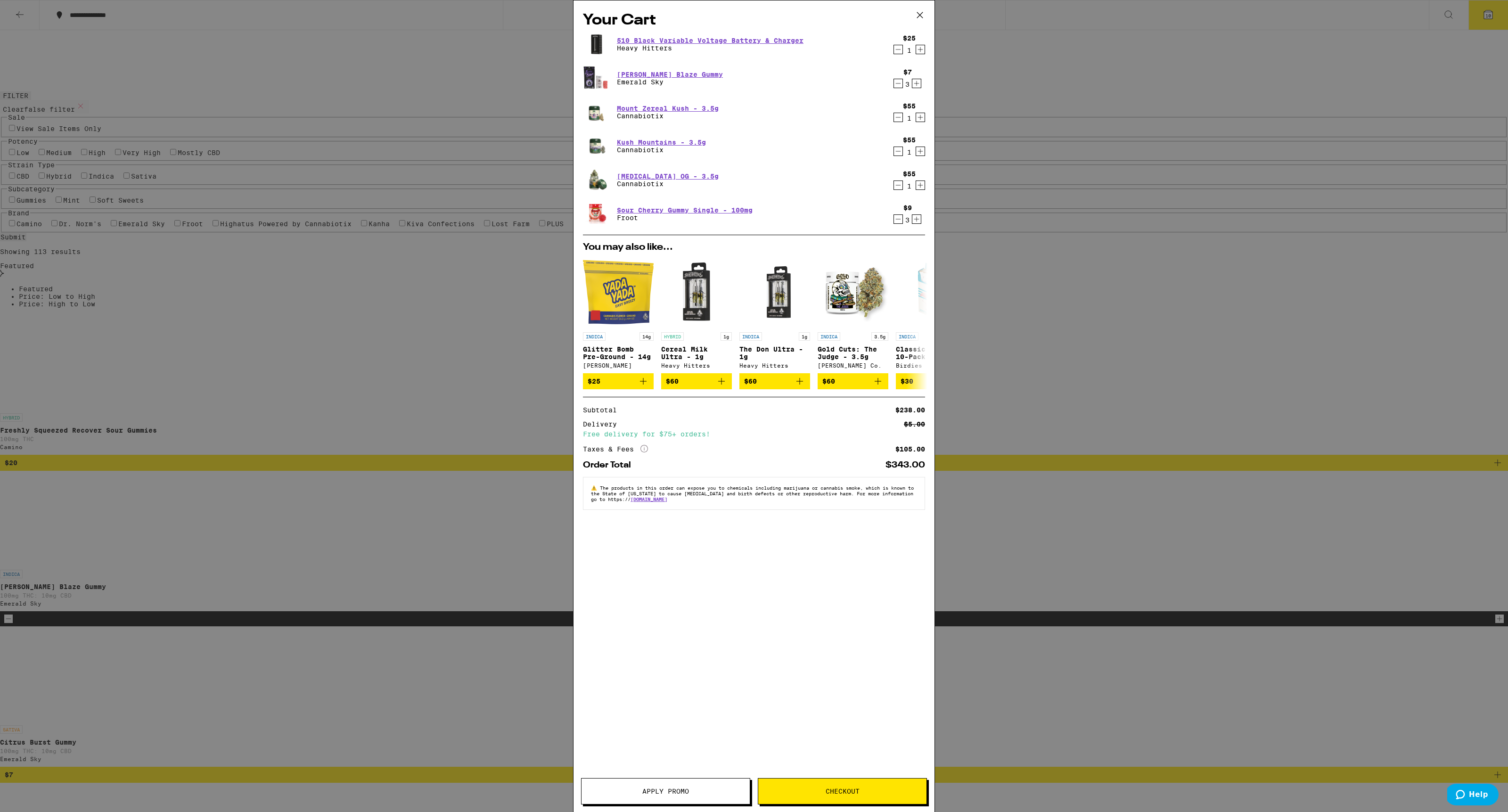
click at [654, 632] on button "Apply Promo" at bounding box center [665, 790] width 170 height 26
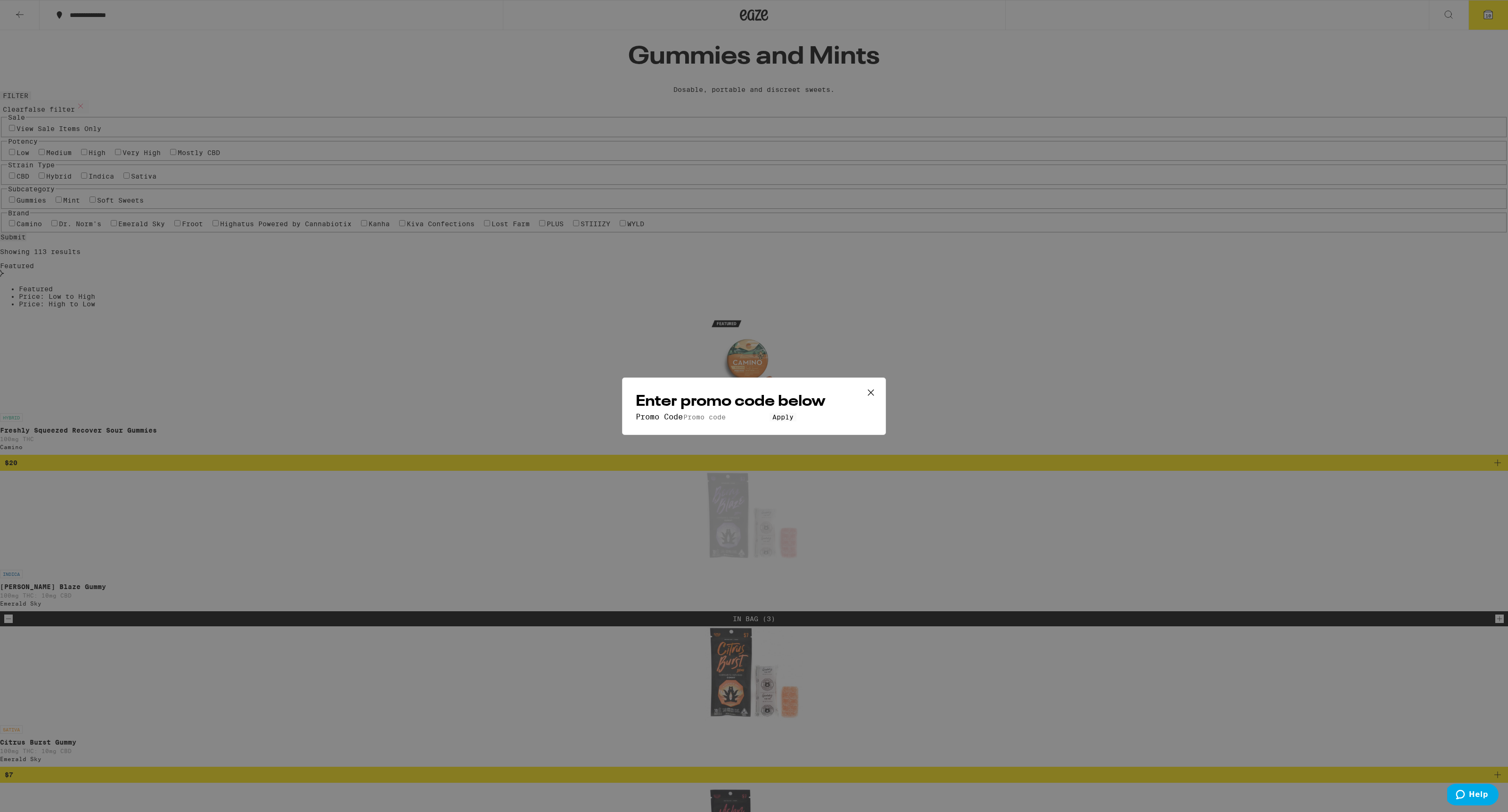
click at [727, 412] on input "Promo Code" at bounding box center [726, 416] width 86 height 9
type input "PIZZA"
click at [772, 420] on span "Apply" at bounding box center [783, 417] width 22 height 8
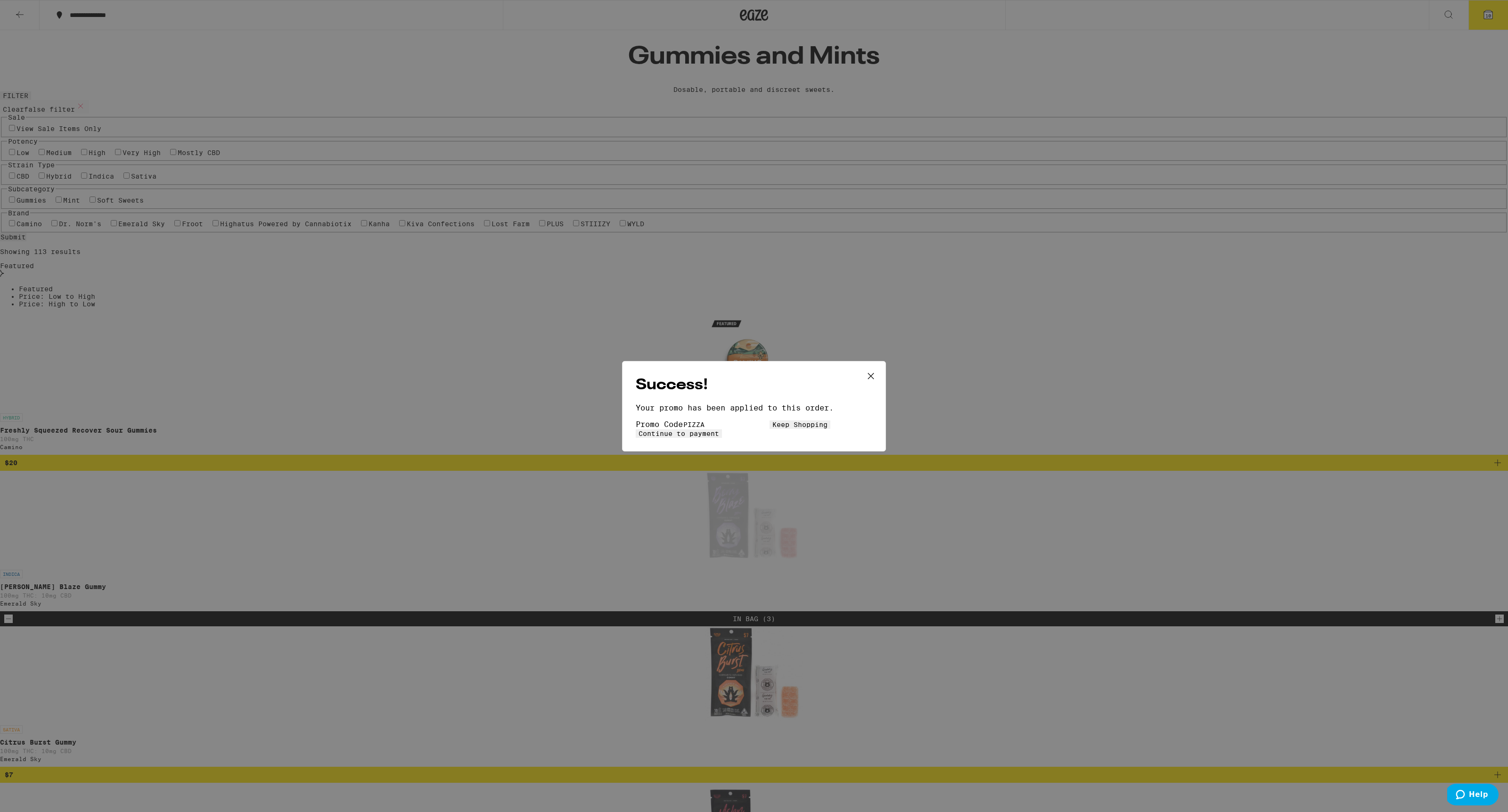
click at [722, 438] on button "Continue to payment" at bounding box center [679, 433] width 86 height 9
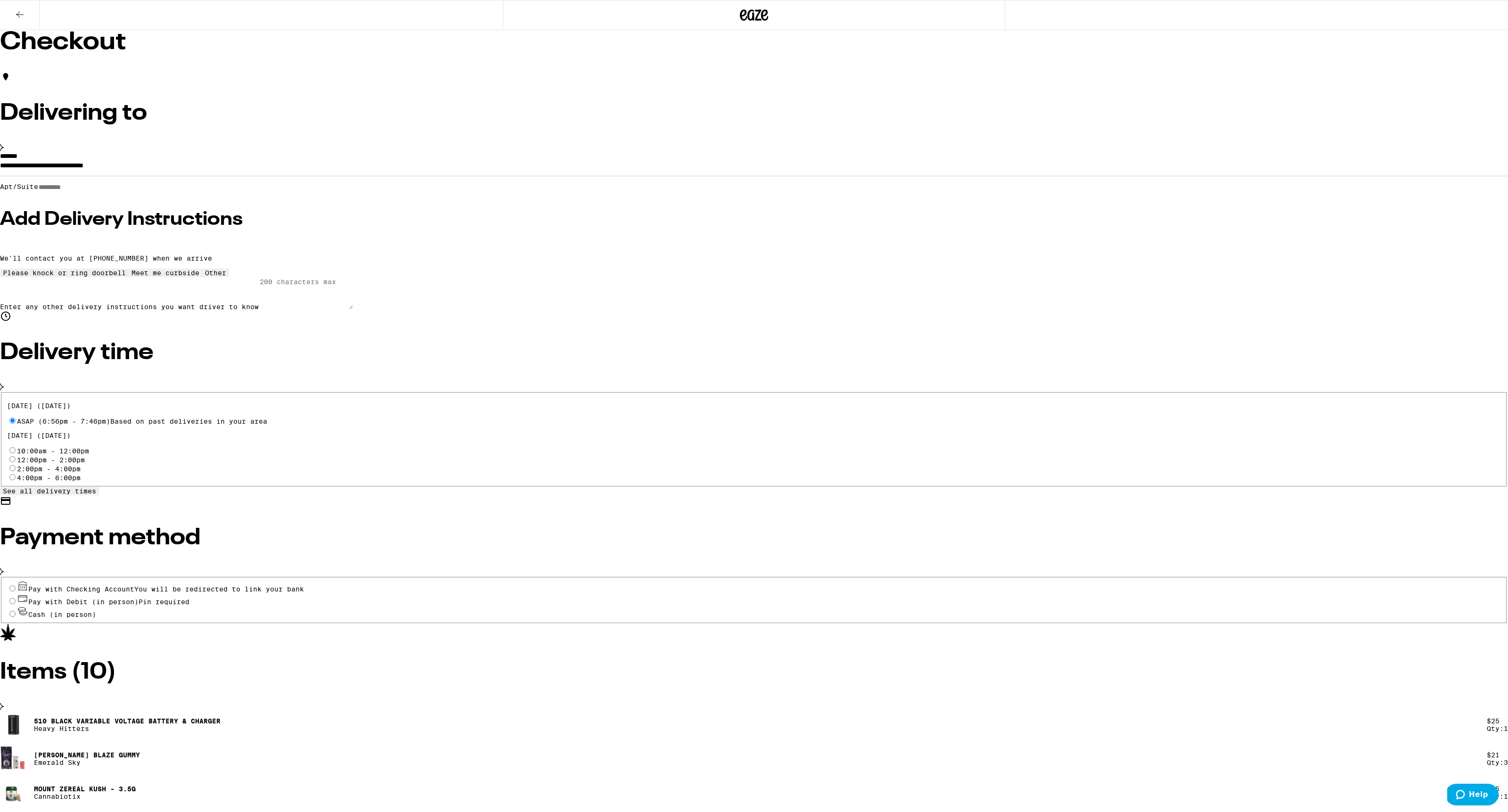
click at [562, 229] on h3 "Add Delivery Instructions" at bounding box center [754, 218] width 1508 height 19
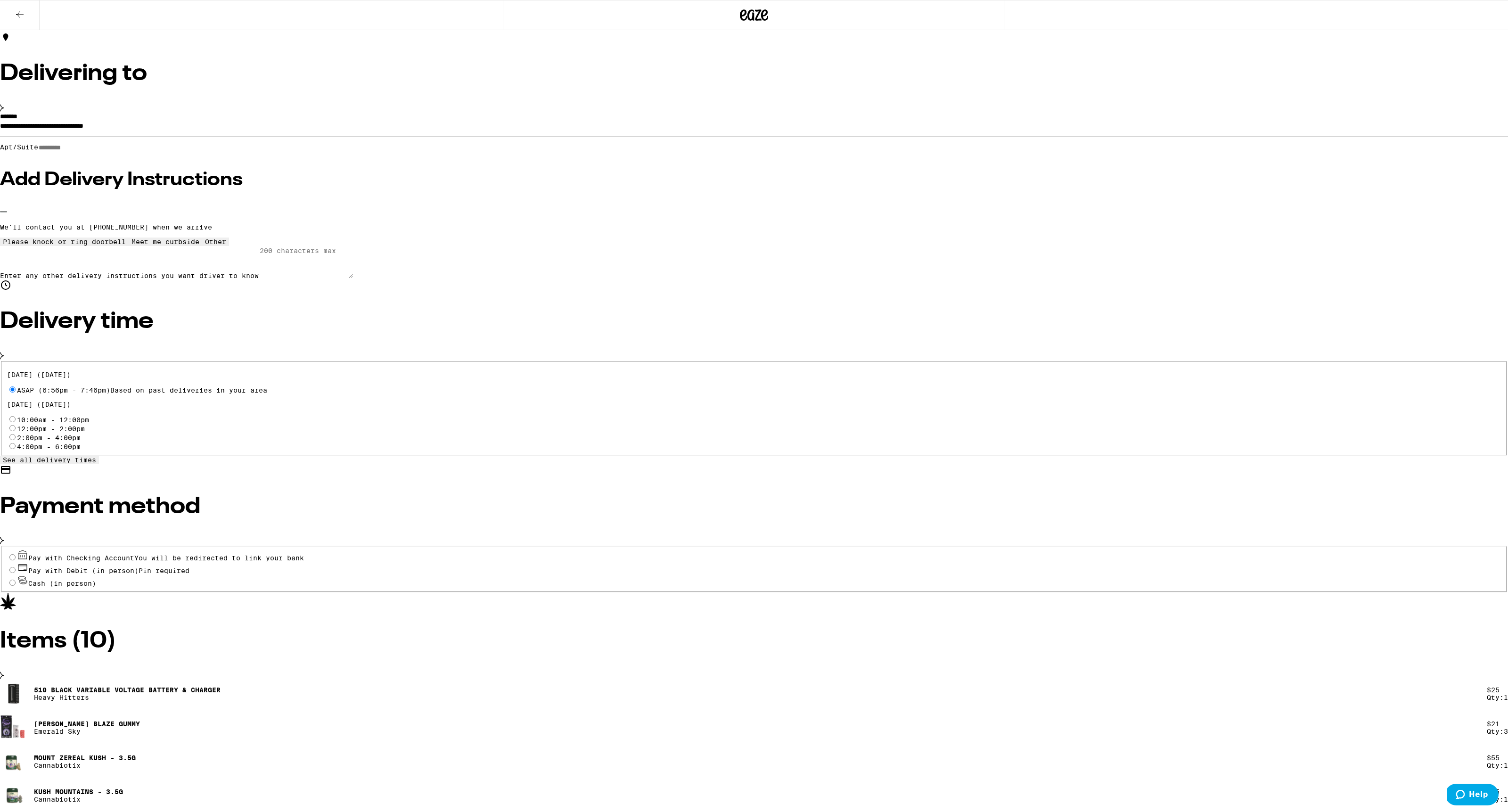
scroll to position [39, 0]
click at [304, 554] on span "Pay with Checking Account You will be redirected to link your bank" at bounding box center [166, 558] width 275 height 8
click at [16, 554] on input "Pay with Checking Account You will be redirected to link your bank" at bounding box center [13, 557] width 6 height 6
click at [837, 540] on div "**********" at bounding box center [754, 502] width 1508 height 1021
